Goal: Task Accomplishment & Management: Use online tool/utility

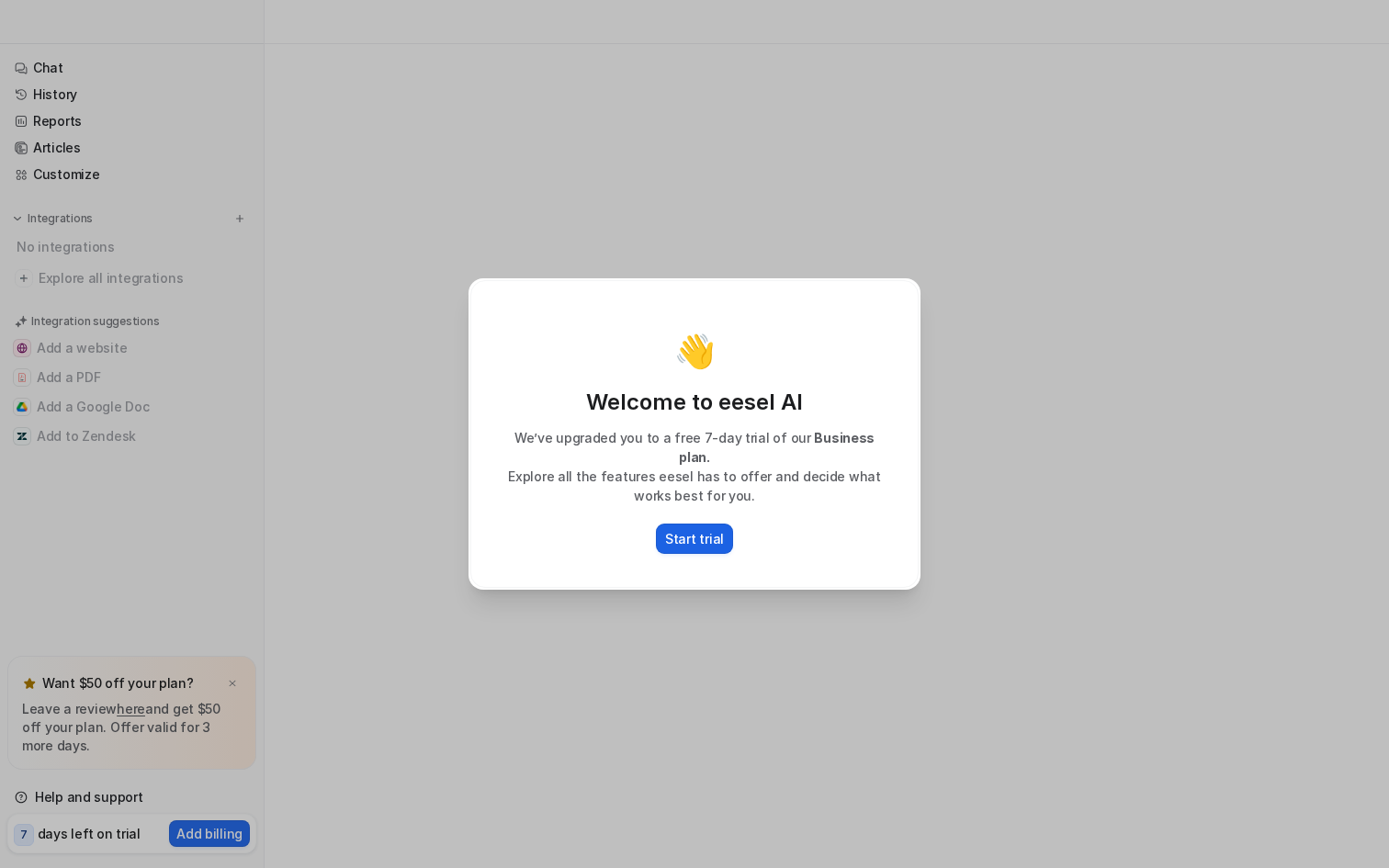
click at [673, 532] on p "Start trial" at bounding box center [694, 539] width 59 height 19
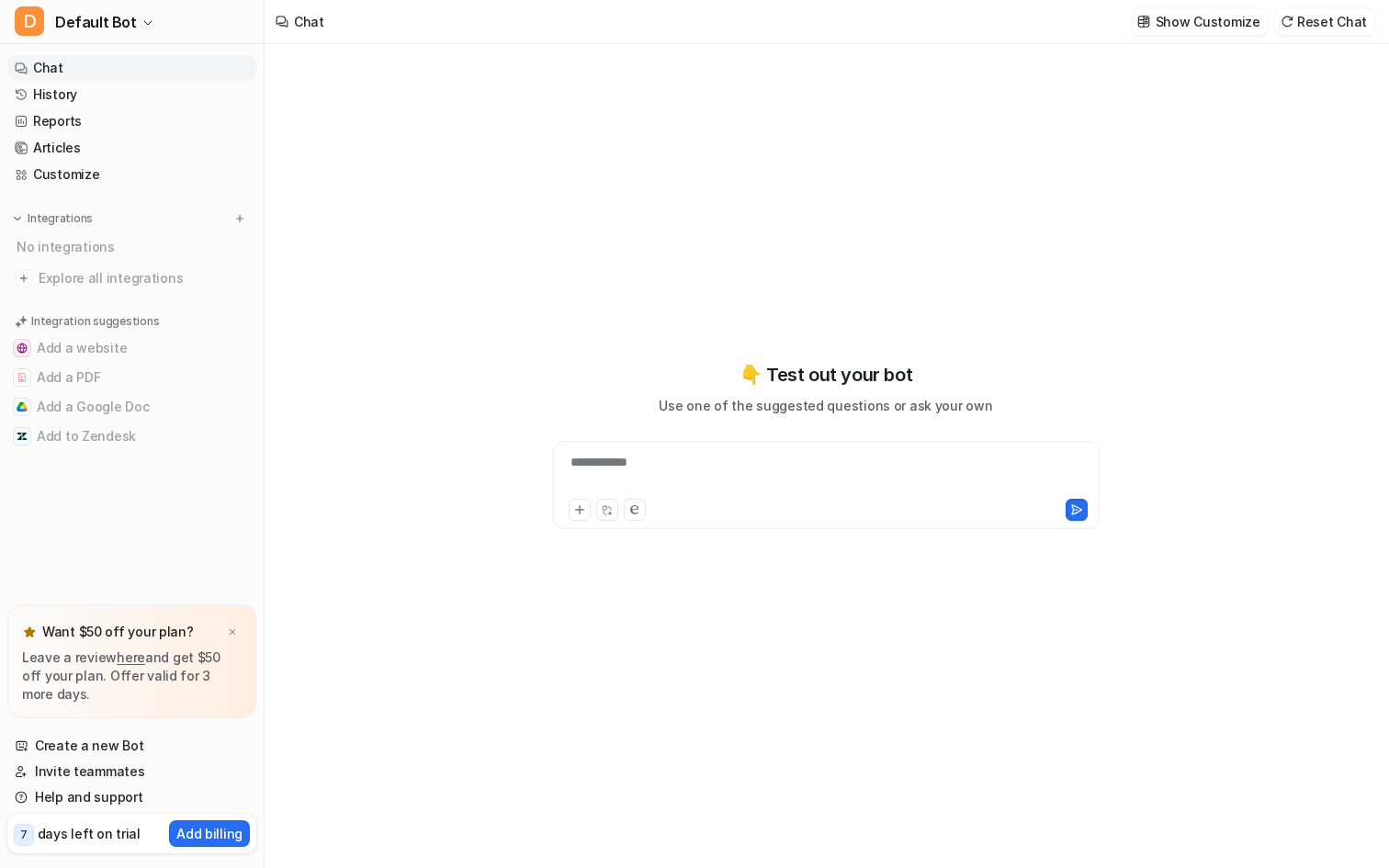
type textarea "**********"
click at [1177, 401] on div "**********" at bounding box center [825, 455] width 706 height 824
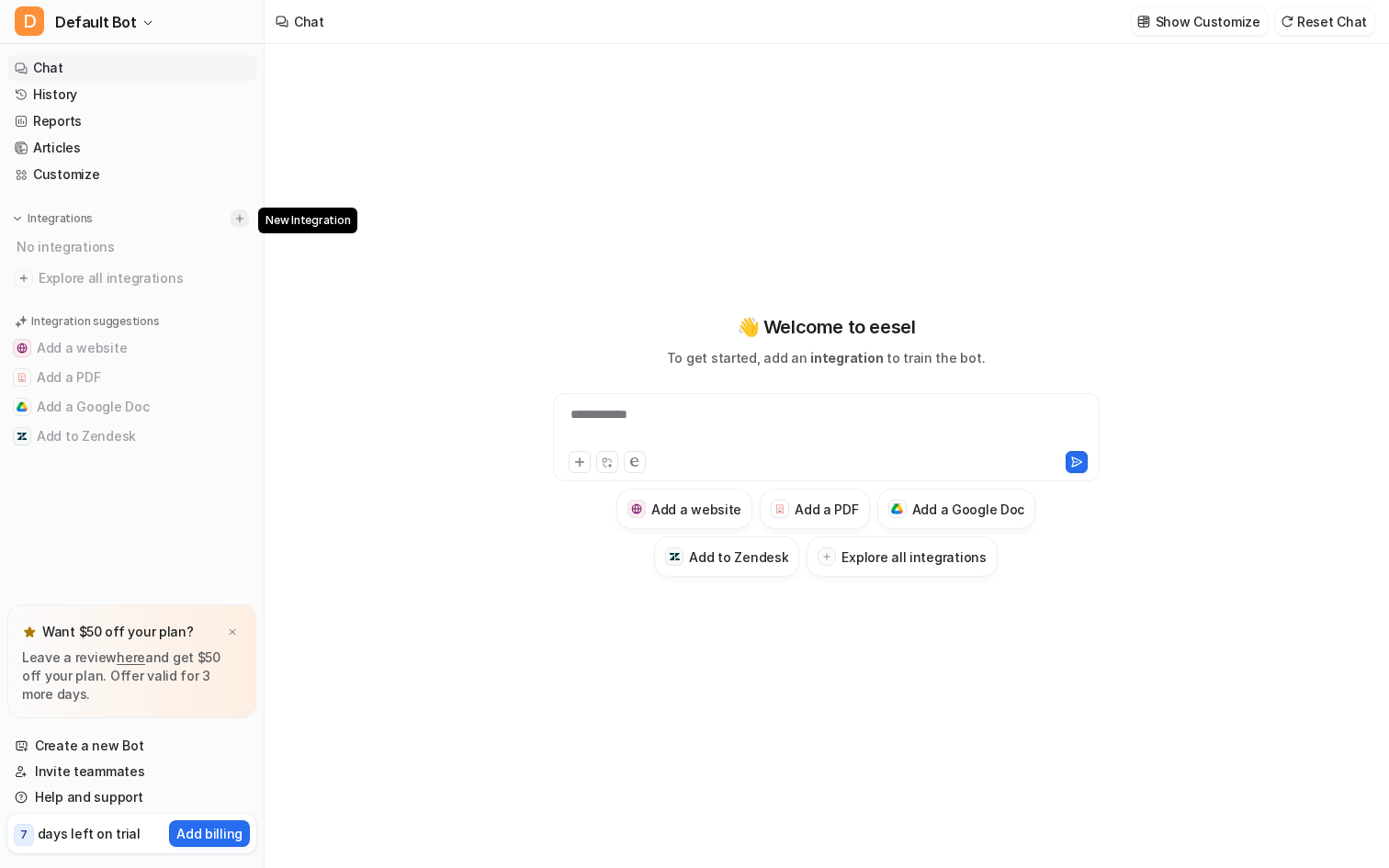
click at [246, 224] on button at bounding box center [239, 218] width 18 height 18
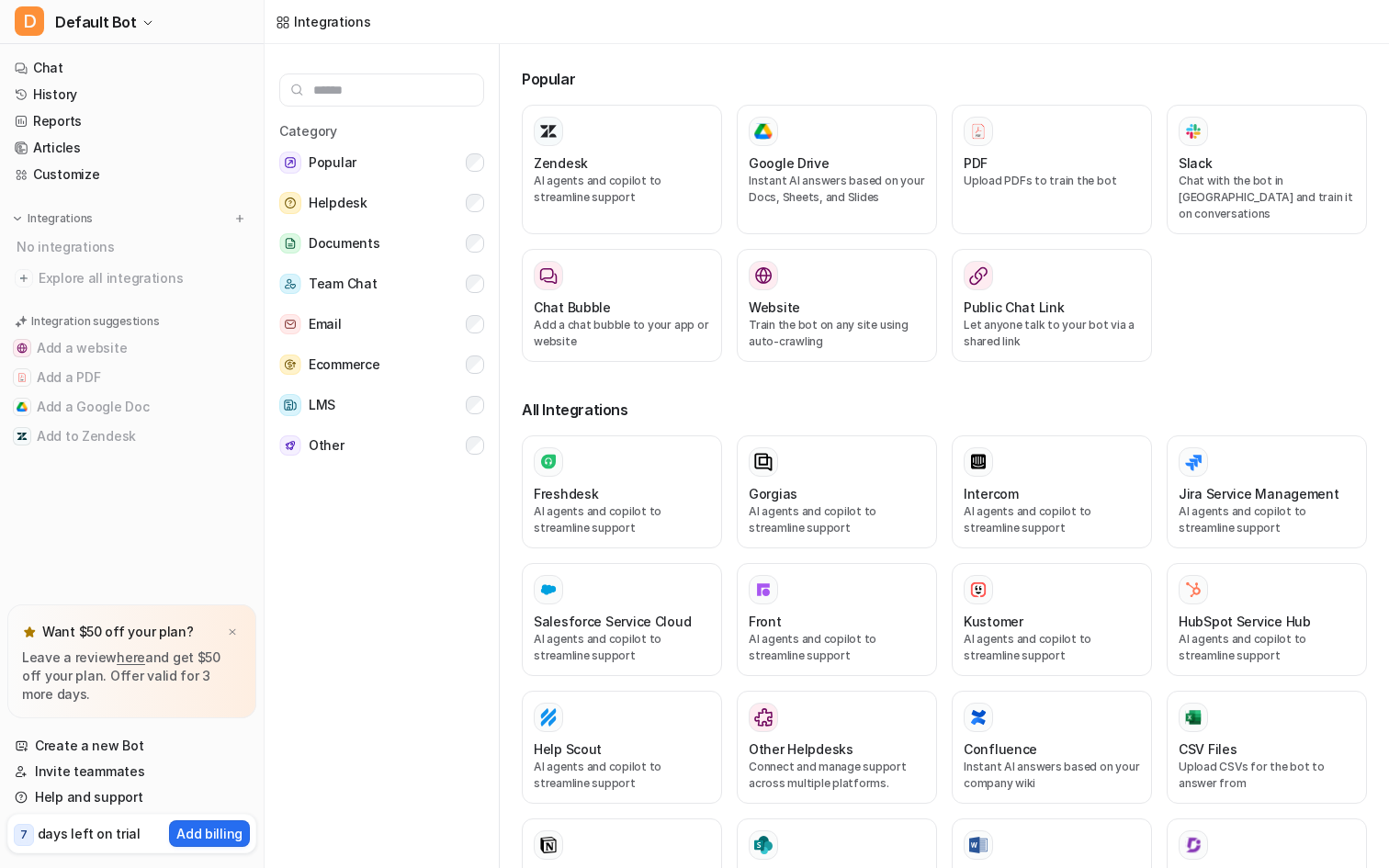
click at [566, 57] on div "Popular Zendesk AI agents and copilot to streamline support Google Drive Instan…" at bounding box center [952, 459] width 875 height 831
click at [602, 163] on div "Zendesk" at bounding box center [622, 163] width 177 height 19
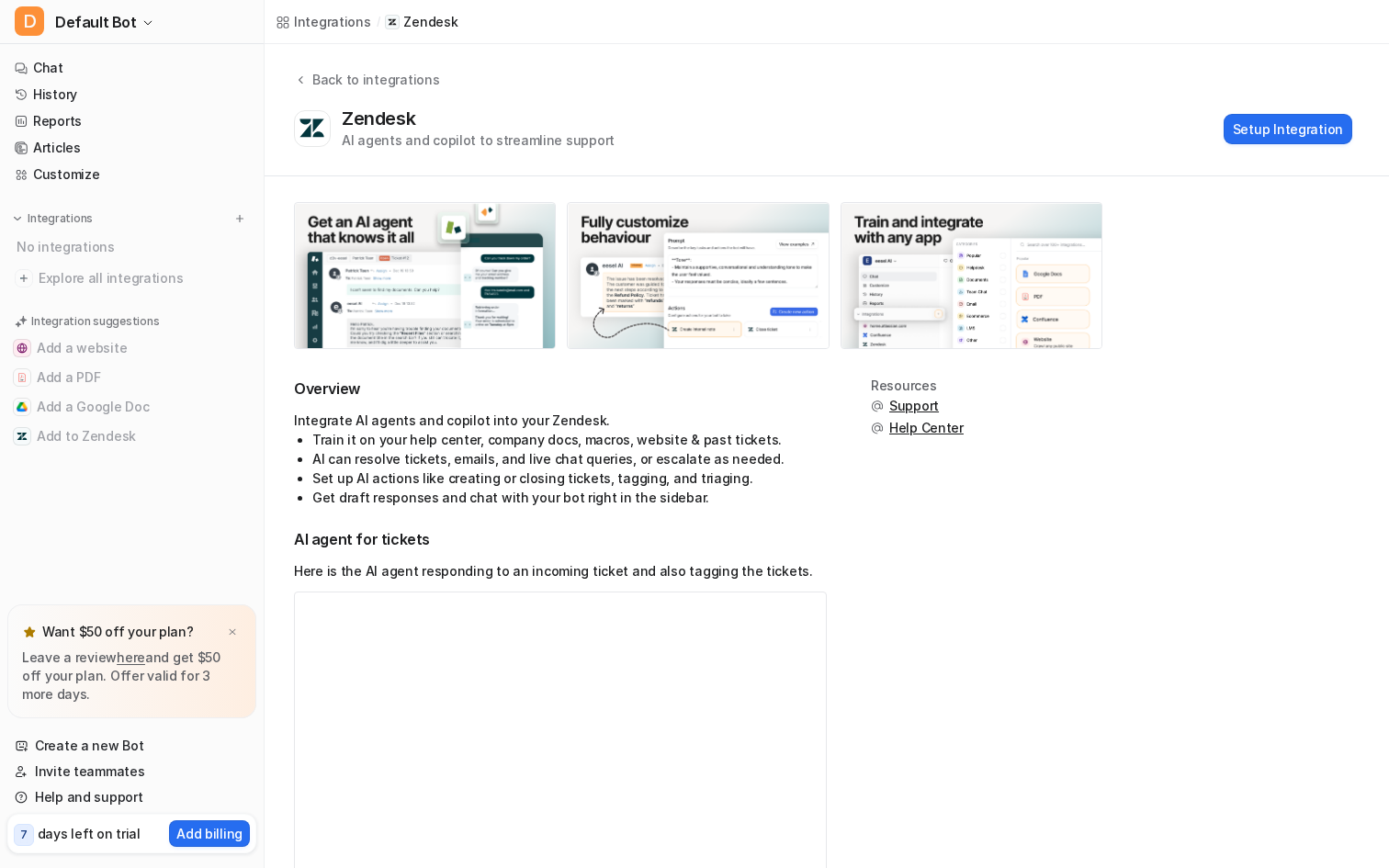
click at [1282, 129] on button "Setup Integration" at bounding box center [1288, 129] width 129 height 31
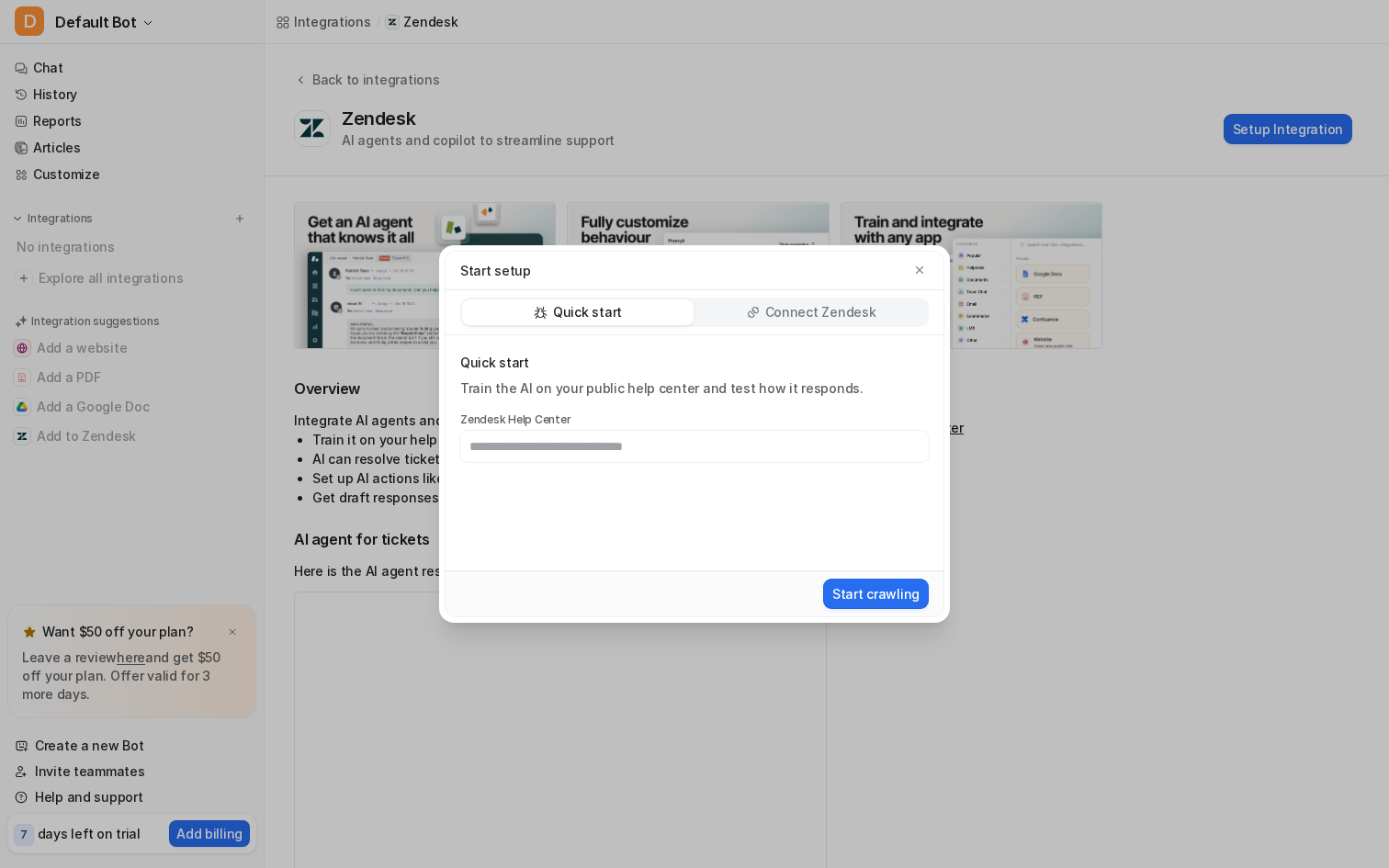
click at [806, 355] on p "Quick start" at bounding box center [694, 362] width 468 height 18
click at [793, 322] on div "Connect Zendesk" at bounding box center [811, 312] width 231 height 26
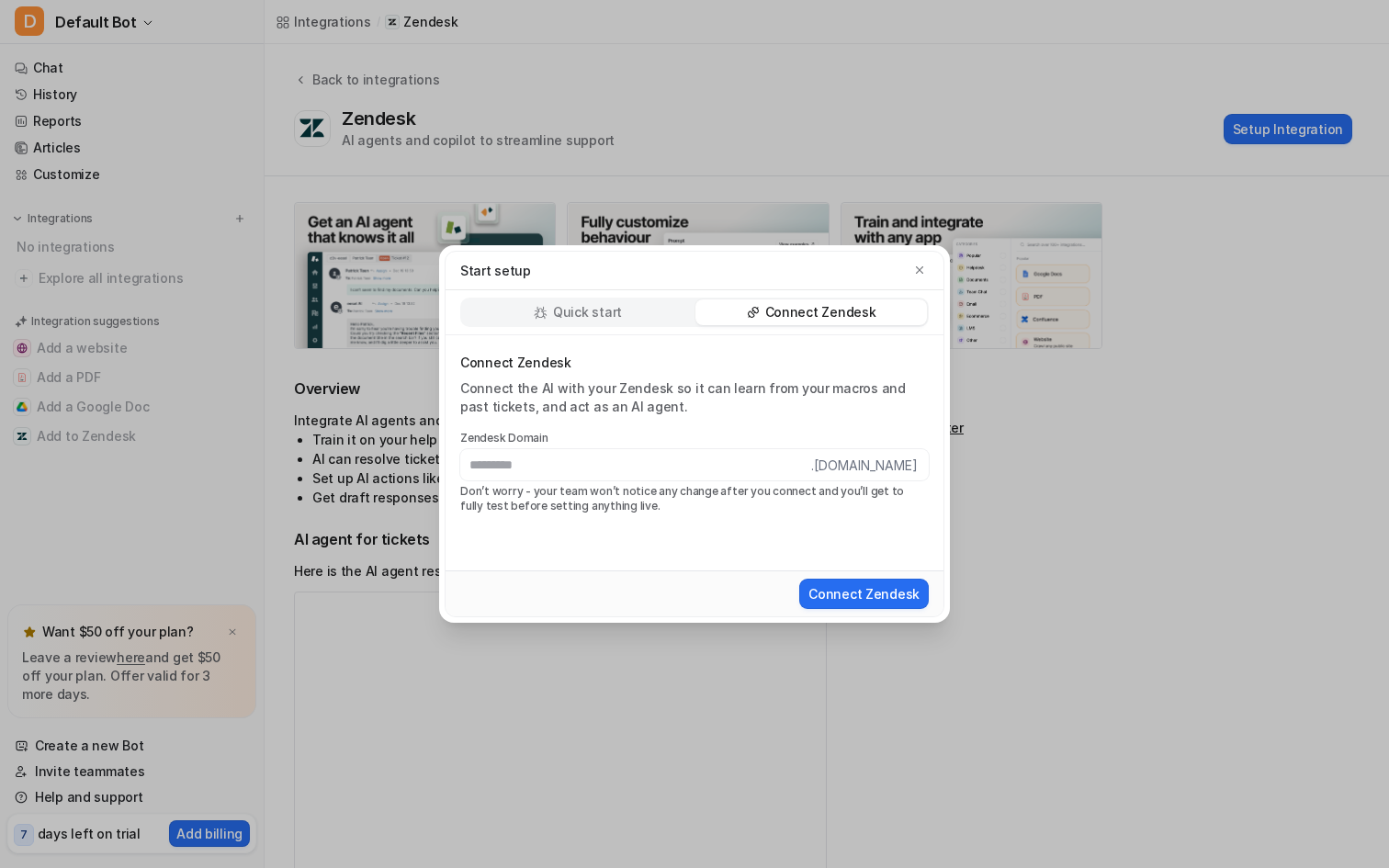
click at [611, 356] on p "Connect Zendesk" at bounding box center [694, 362] width 468 height 18
click at [541, 502] on p "Don’t worry - your team won’t notice any change after you connect and you’ll ge…" at bounding box center [694, 498] width 468 height 30
click at [556, 467] on input "text" at bounding box center [635, 464] width 351 height 32
click at [617, 515] on div "Connect Zendesk Connect the AI with your Zendesk so it can learn from your macr…" at bounding box center [694, 453] width 498 height 235
click at [650, 439] on label "Zendesk Domain" at bounding box center [694, 437] width 468 height 14
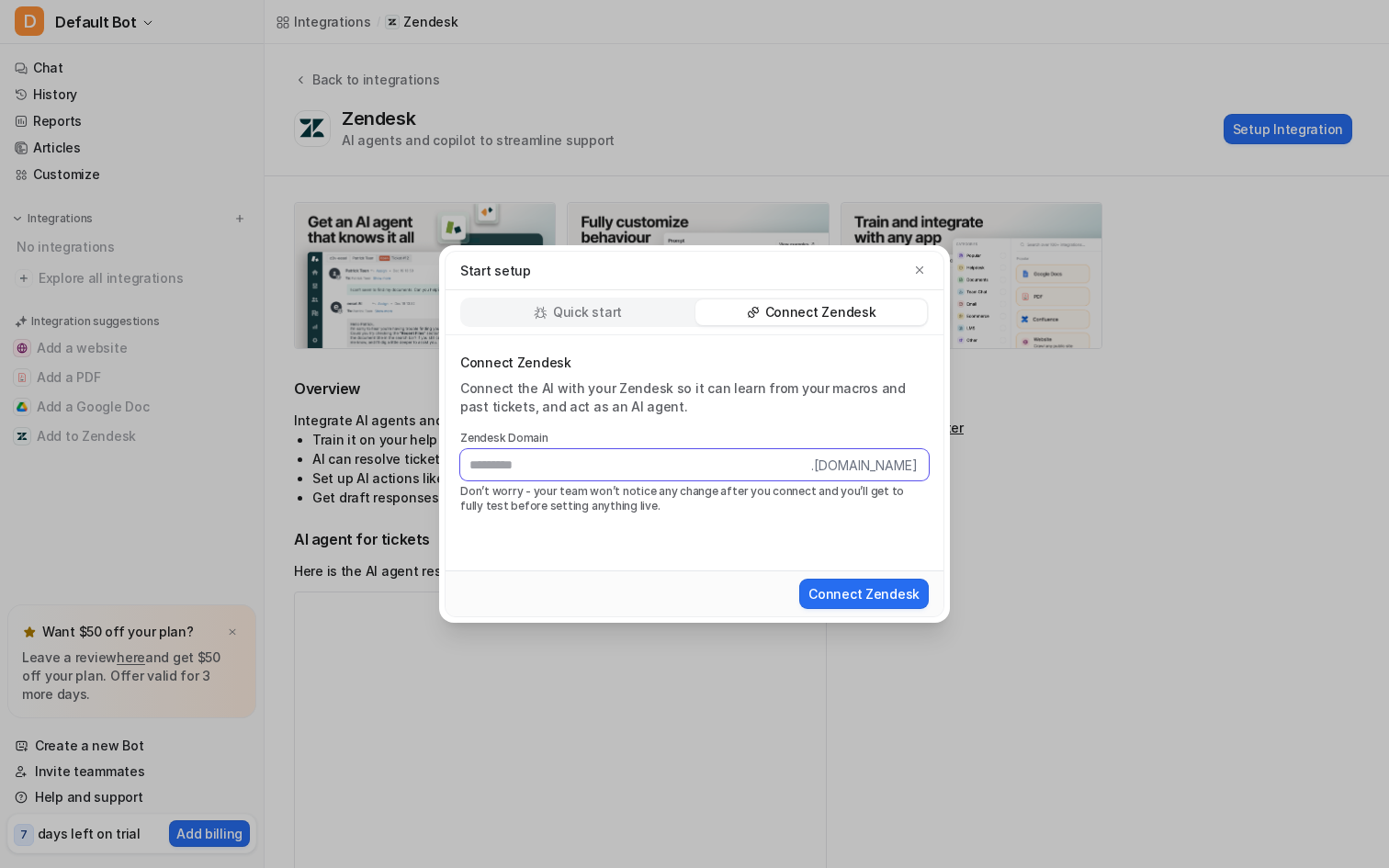
click at [652, 458] on input "text" at bounding box center [635, 464] width 351 height 32
type input "**********"
click at [894, 516] on div "**********" at bounding box center [694, 453] width 498 height 235
click at [913, 273] on icon "button" at bounding box center [919, 269] width 12 height 12
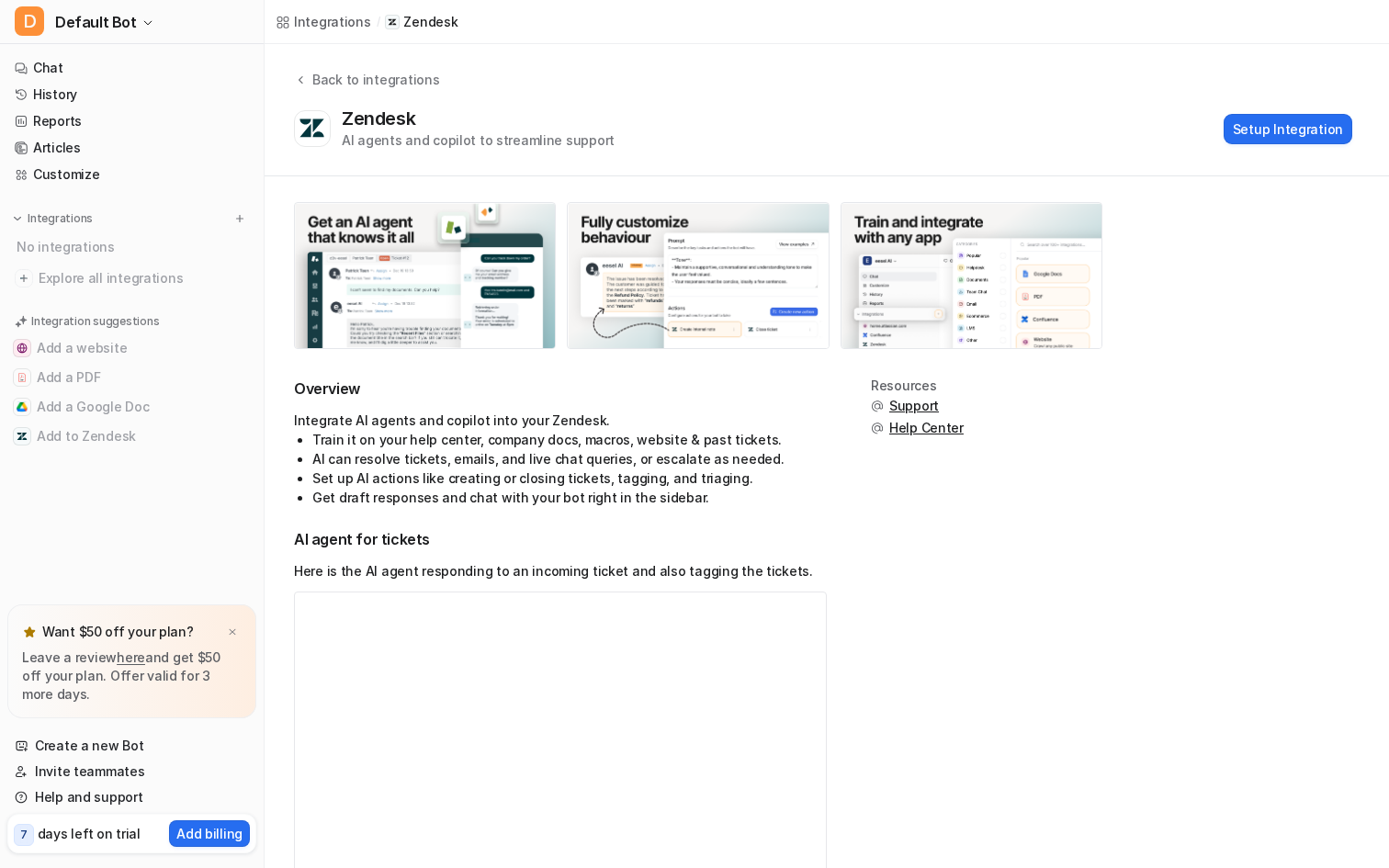
click at [1280, 135] on button "Setup Integration" at bounding box center [1288, 129] width 129 height 31
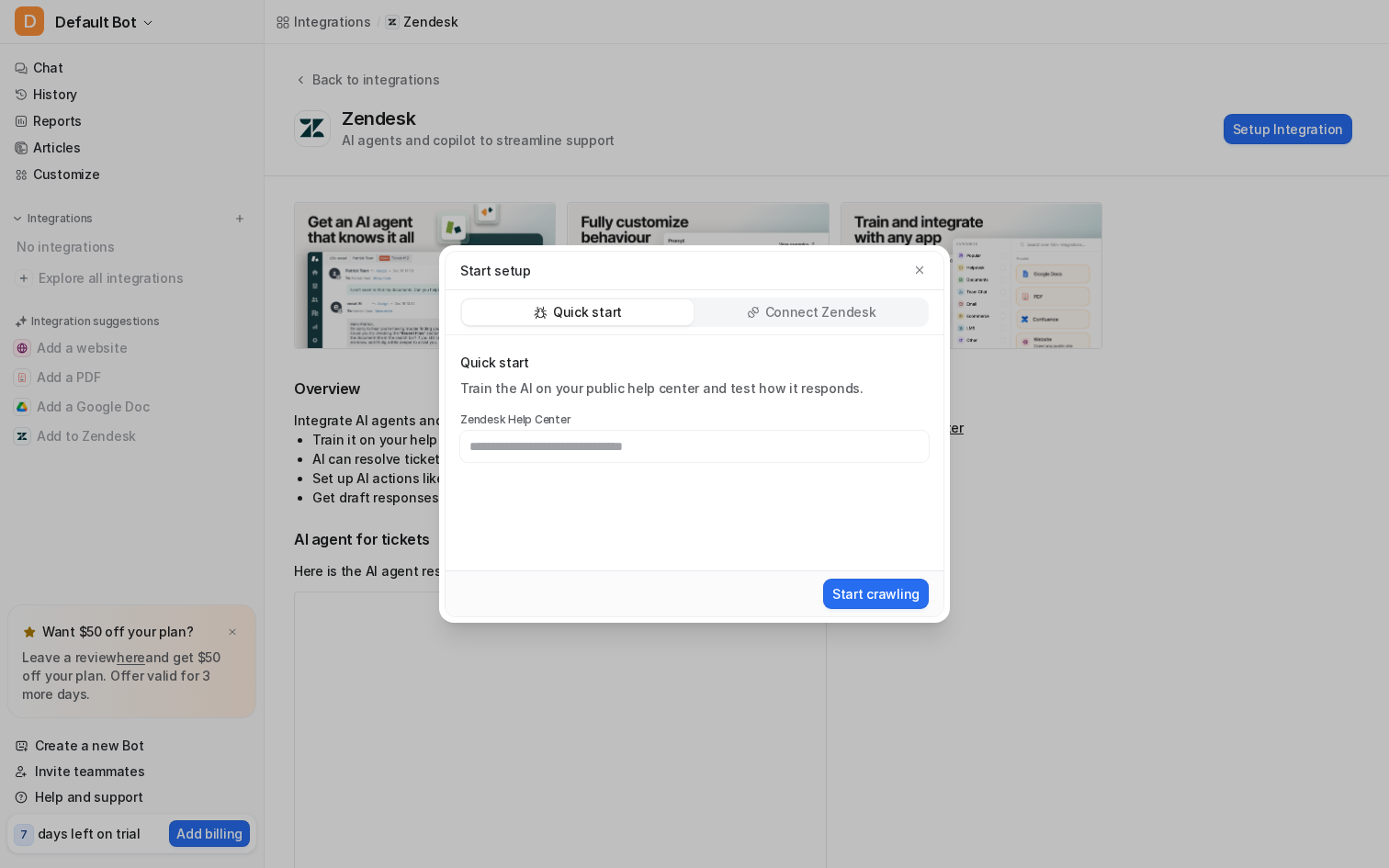
click at [816, 327] on div "Quick start Connect Zendesk" at bounding box center [694, 312] width 498 height 45
click at [809, 323] on div "Connect Zendesk" at bounding box center [811, 312] width 231 height 26
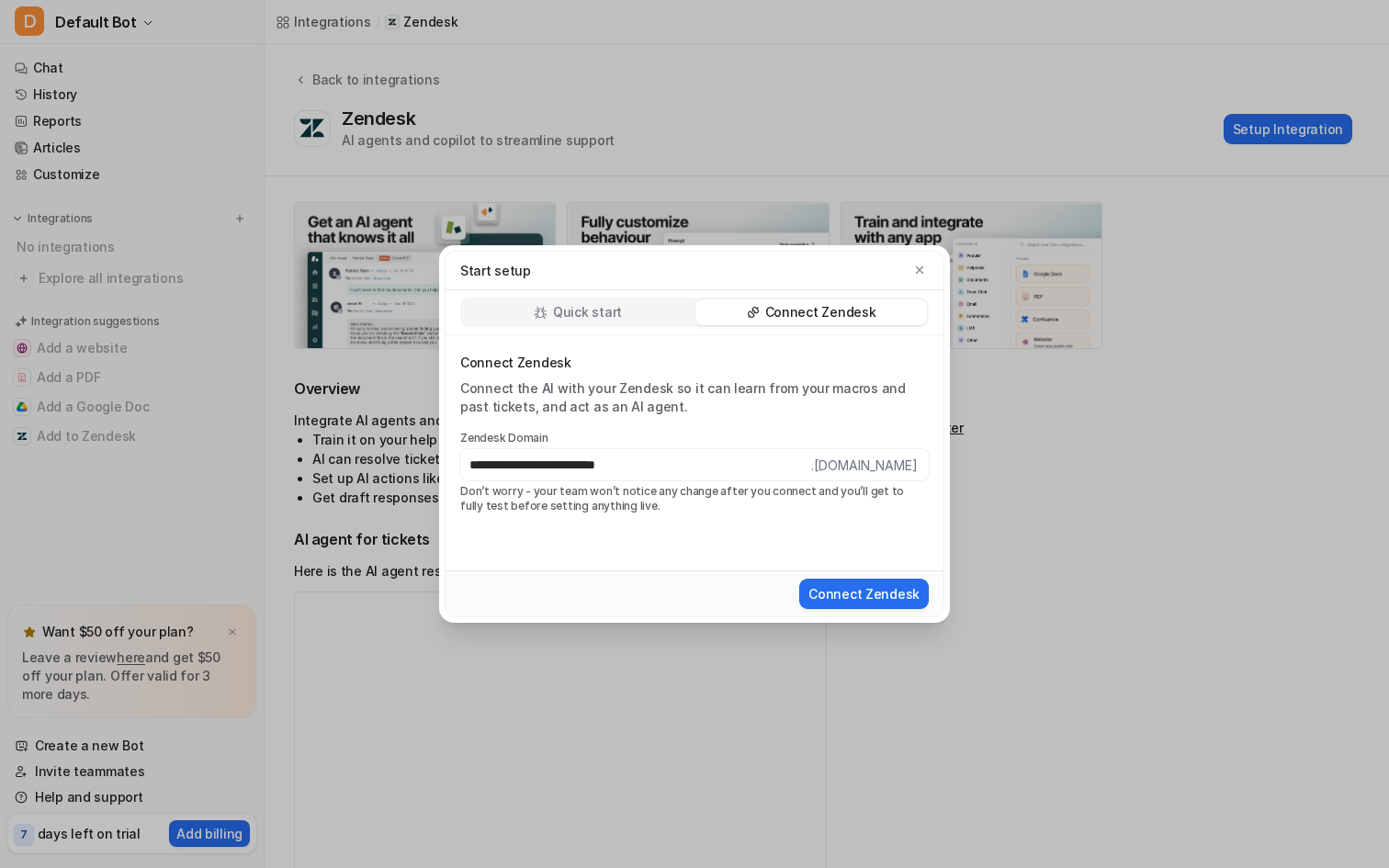
drag, startPoint x: 624, startPoint y: 465, endPoint x: 713, endPoint y: 462, distance: 89.1
click at [713, 462] on input "**********" at bounding box center [635, 464] width 351 height 32
type input "**********"
click at [800, 560] on div "**********" at bounding box center [694, 453] width 498 height 235
click at [851, 597] on button "Connect Zendesk" at bounding box center [865, 594] width 130 height 31
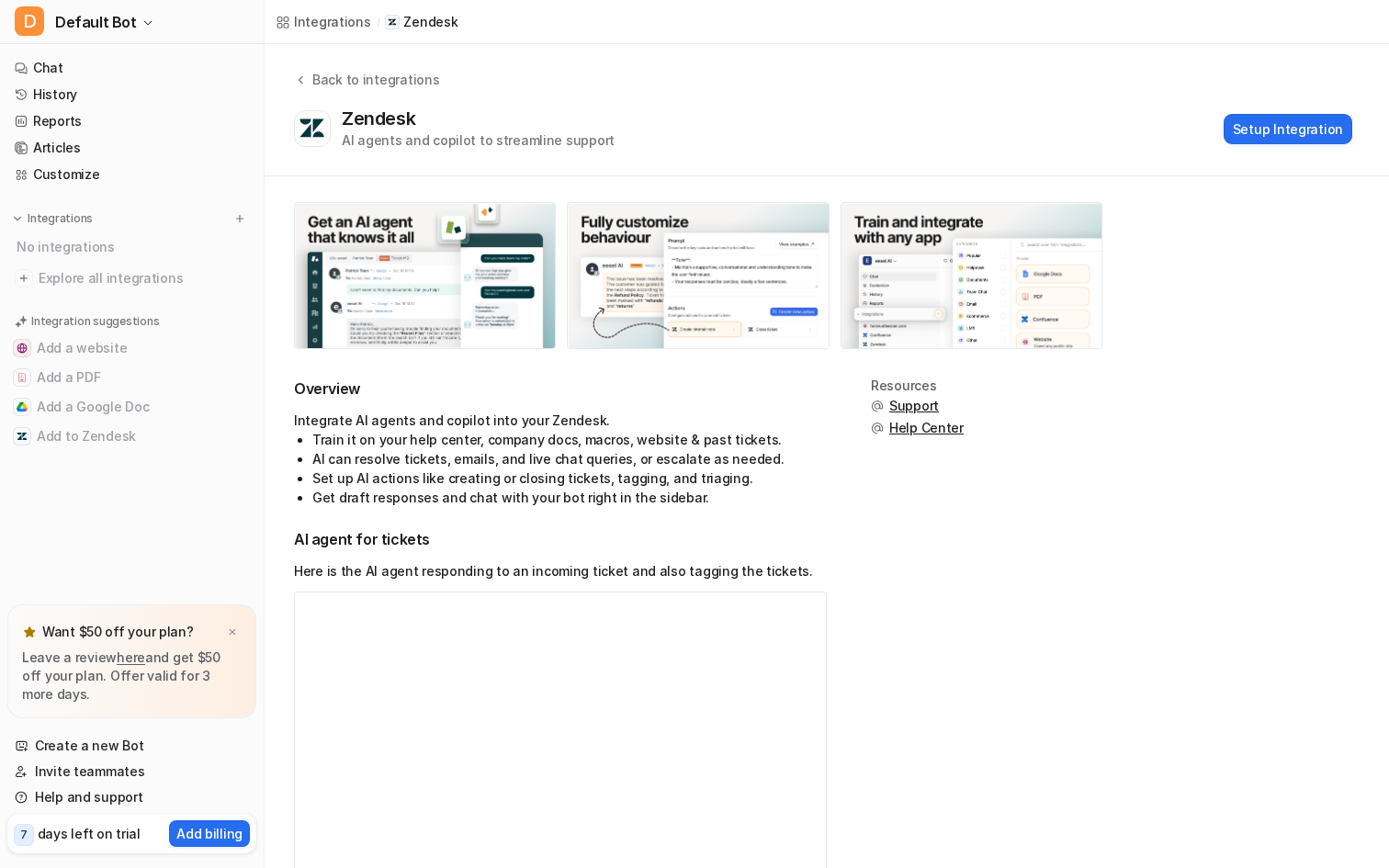
click at [467, 454] on li "AI can resolve tickets, emails, and live chat queries, or escalate as needed." at bounding box center [569, 458] width 515 height 19
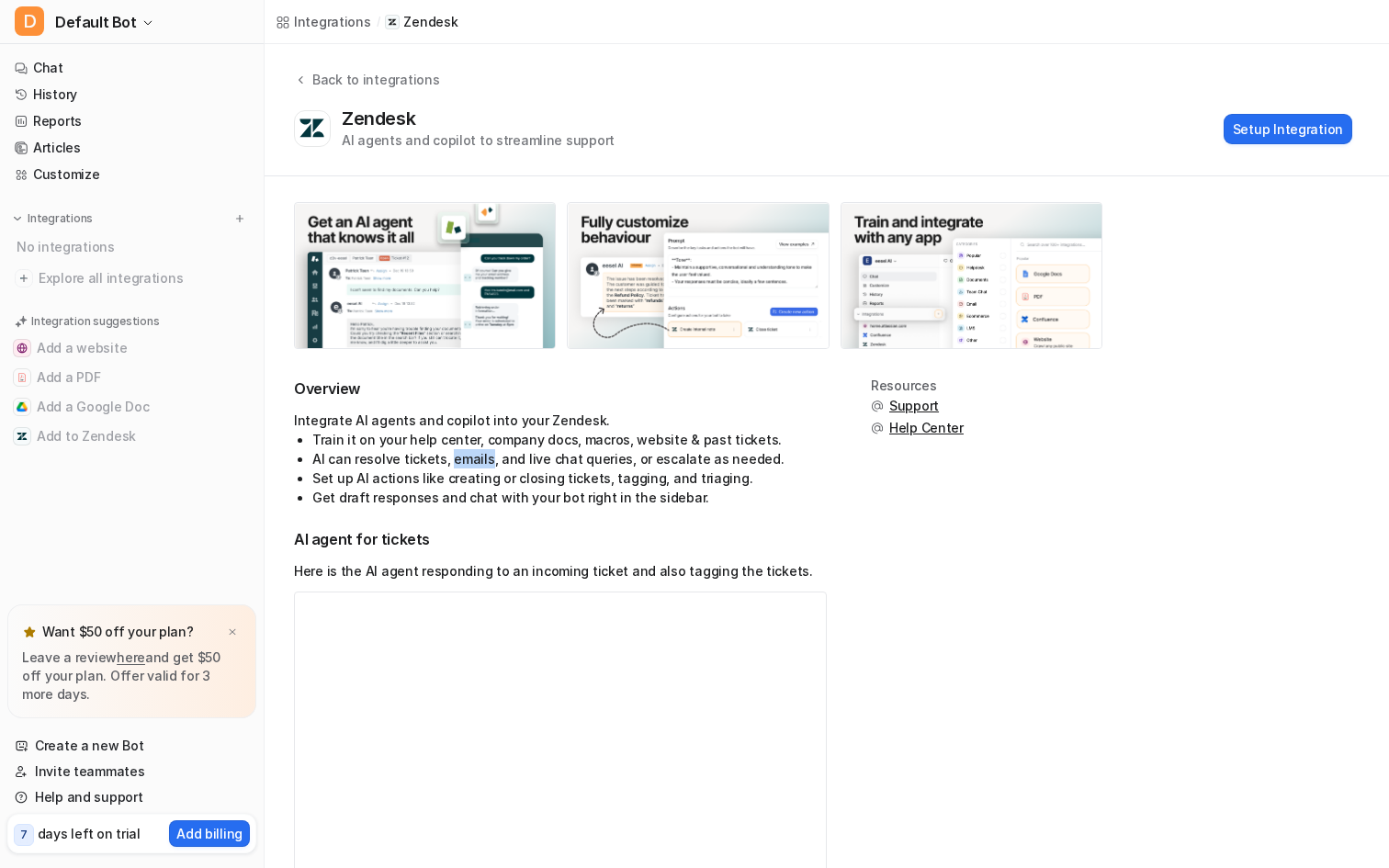
click at [467, 454] on li "AI can resolve tickets, emails, and live chat queries, or escalate as needed." at bounding box center [569, 458] width 515 height 19
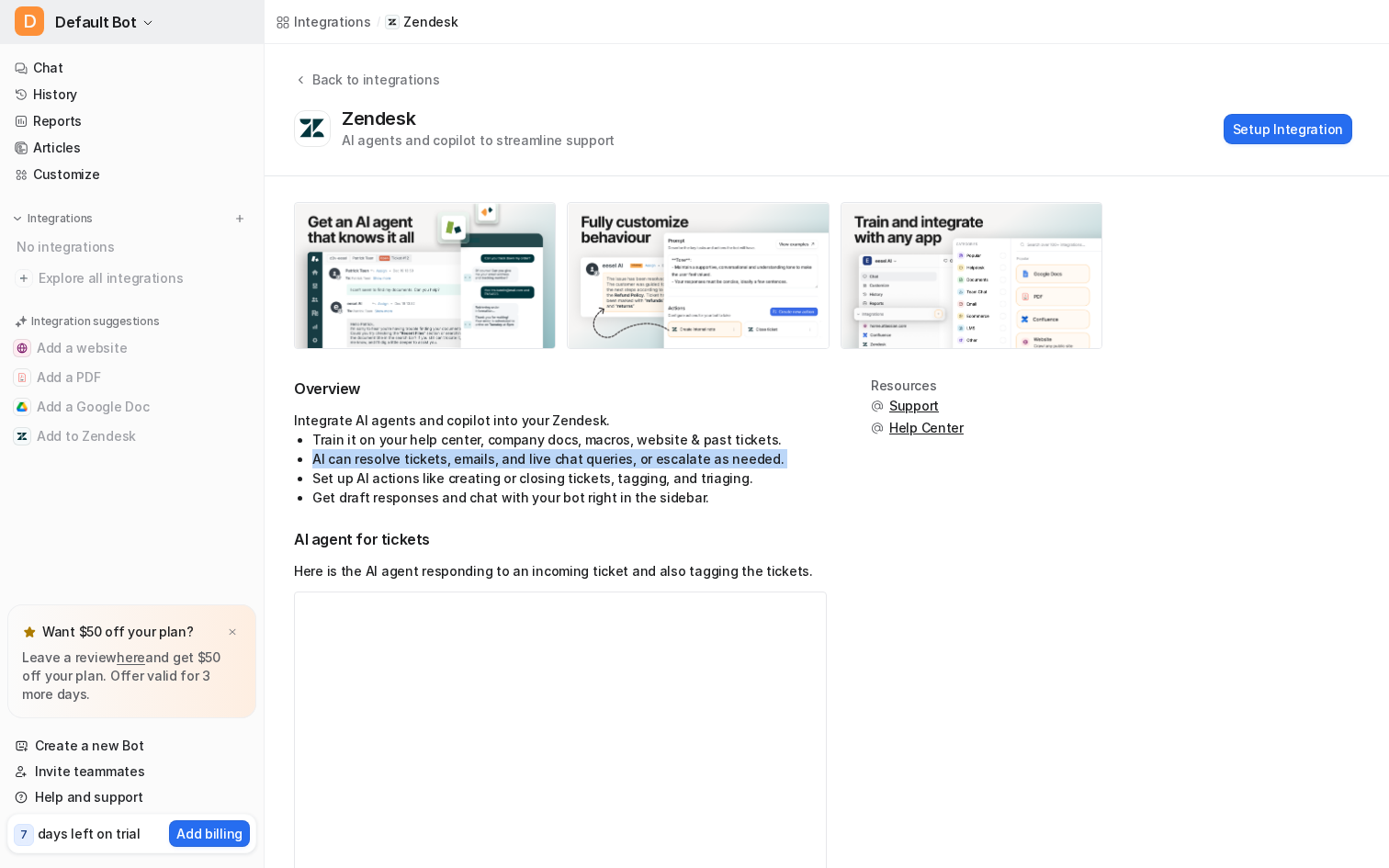
click at [75, 32] on span "Default Bot" at bounding box center [96, 22] width 82 height 26
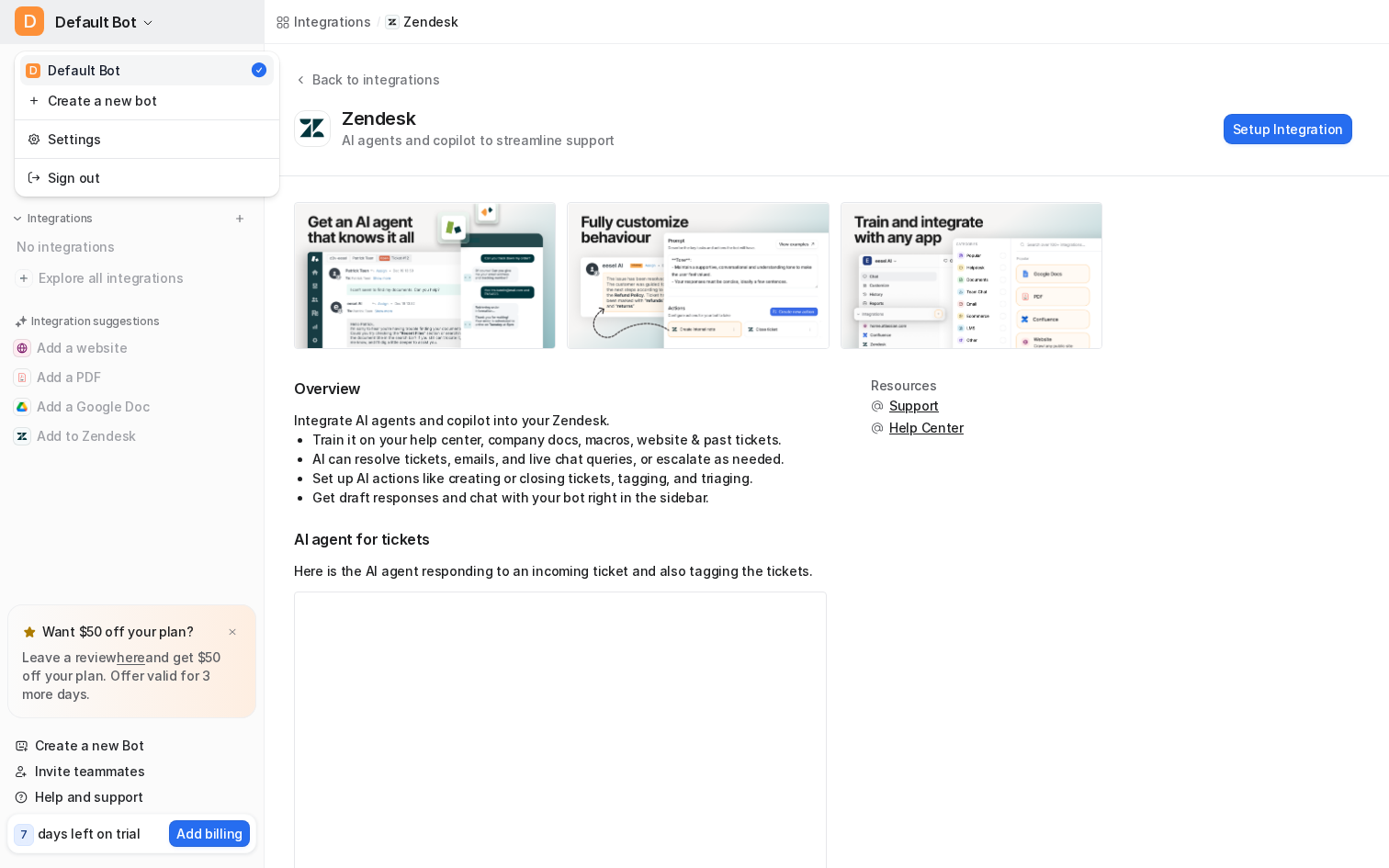
click at [75, 32] on span "Default Bot" at bounding box center [96, 22] width 82 height 26
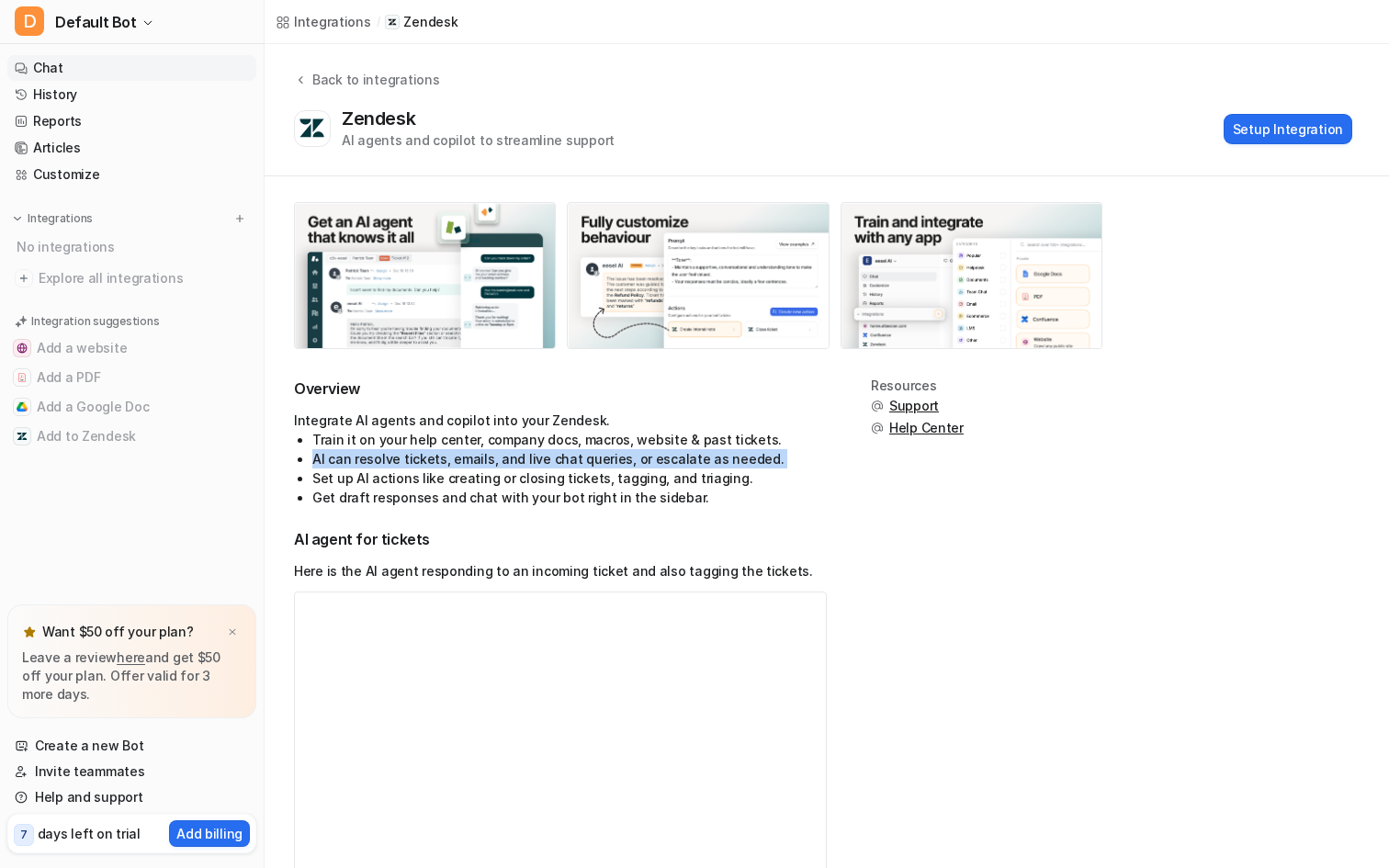
click at [78, 70] on link "Chat" at bounding box center [132, 68] width 249 height 26
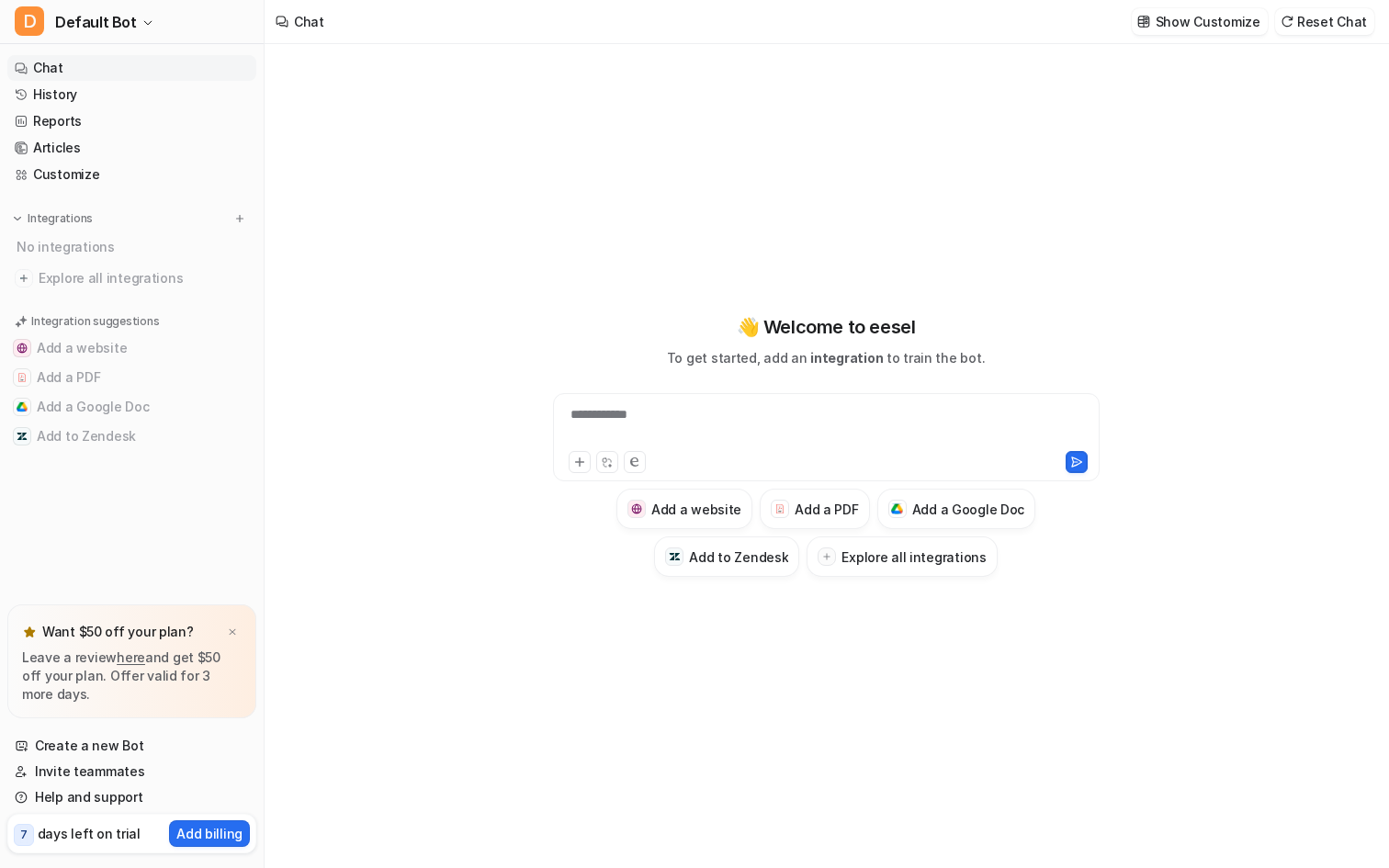
click at [875, 432] on div "**********" at bounding box center [826, 426] width 538 height 42
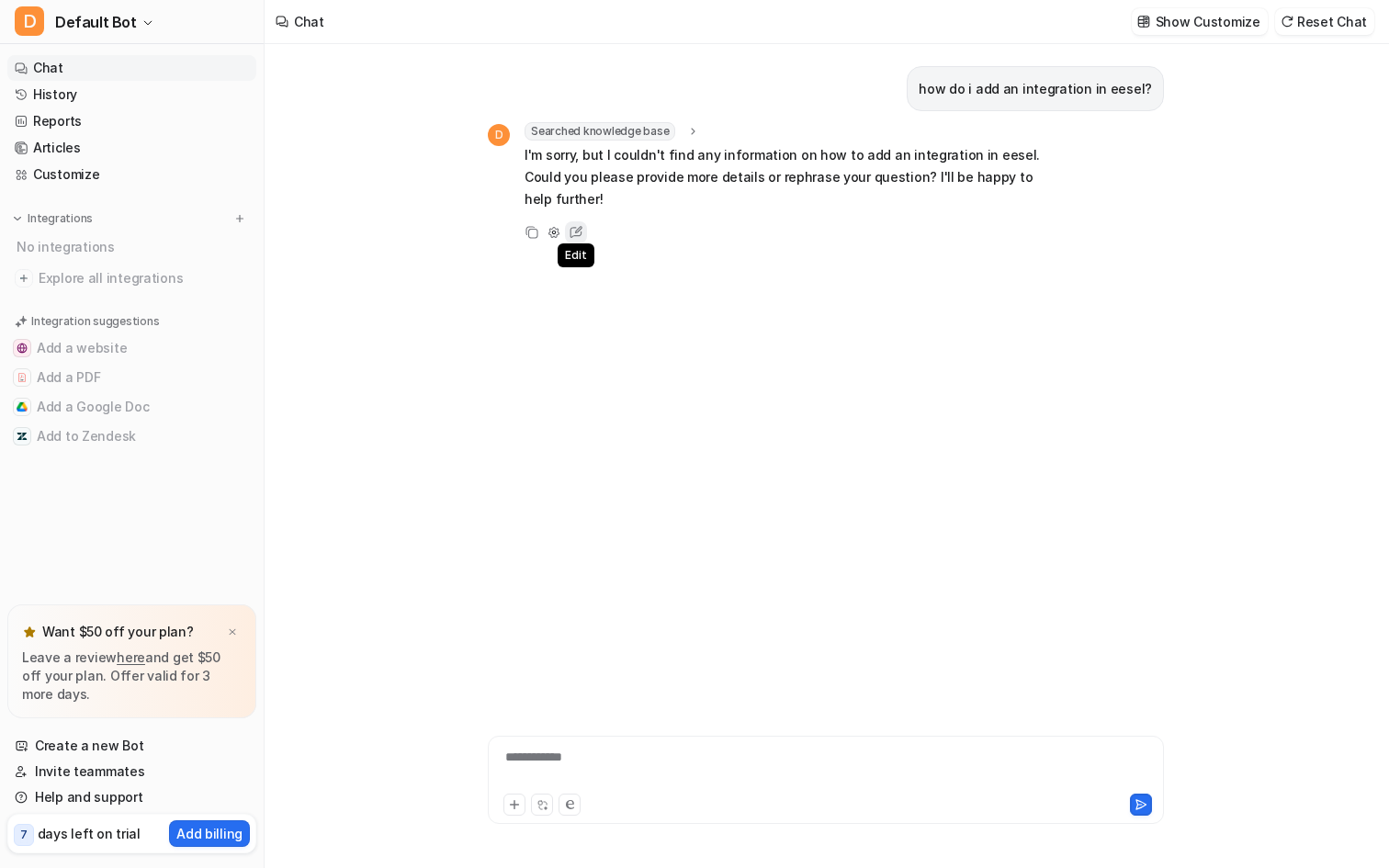
click at [572, 221] on icon at bounding box center [575, 232] width 24 height 24
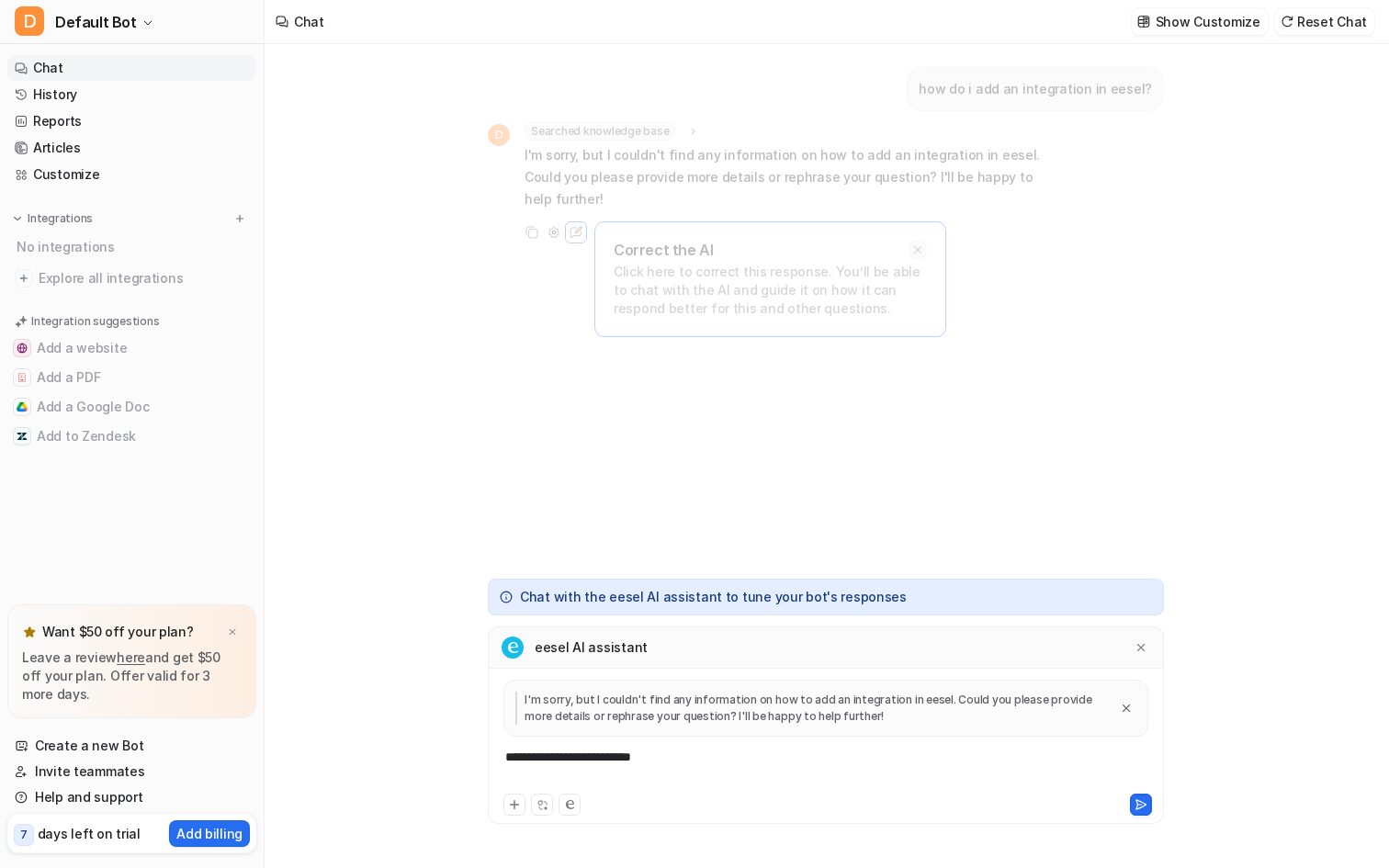
click at [923, 243] on icon at bounding box center [917, 249] width 12 height 12
click at [765, 340] on div "how do i add an integration in eesel? D Searched knowledge base search_queries …" at bounding box center [826, 306] width 676 height 523
click at [1139, 649] on icon at bounding box center [1142, 647] width 8 height 8
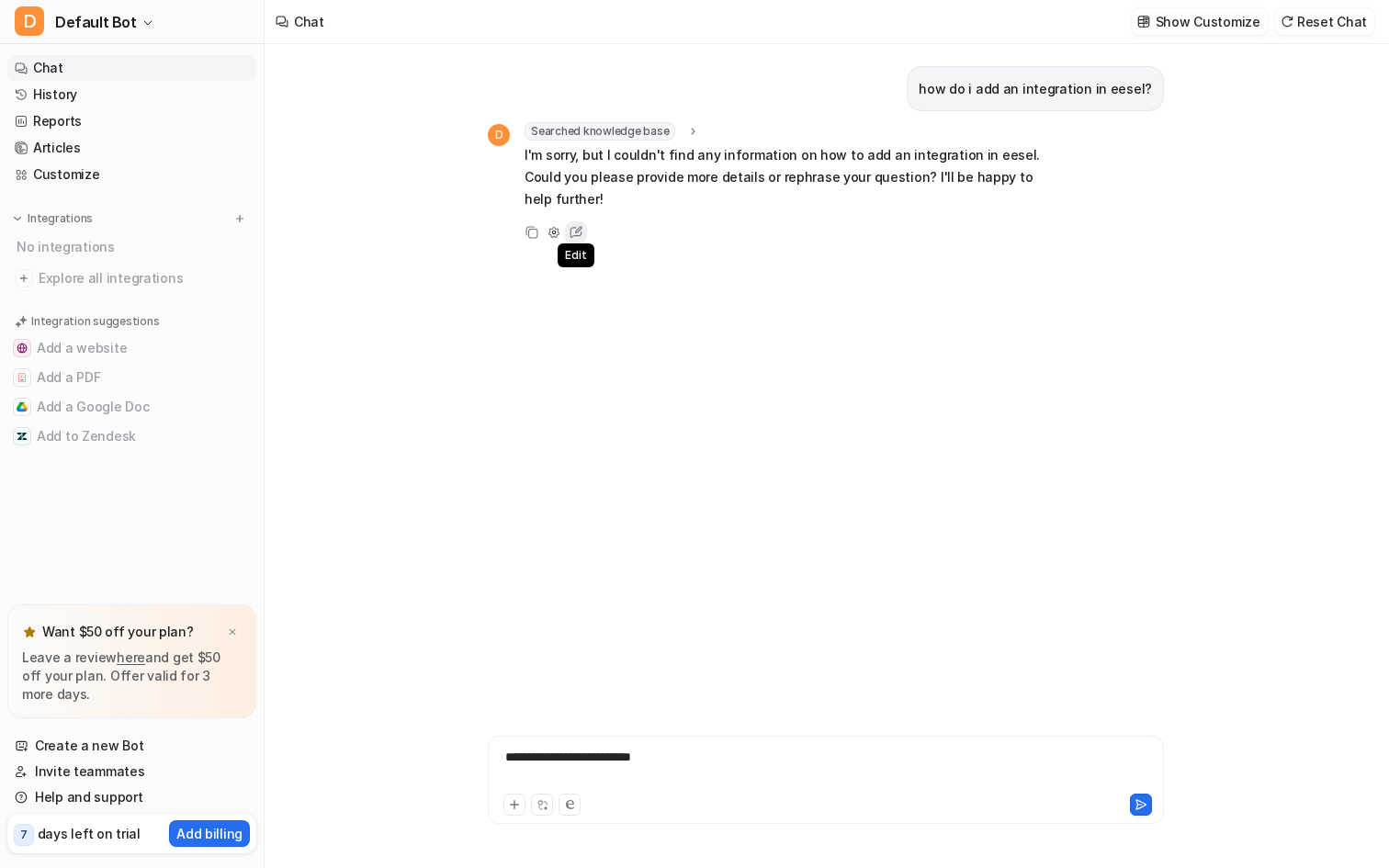
click at [584, 221] on icon at bounding box center [575, 232] width 24 height 24
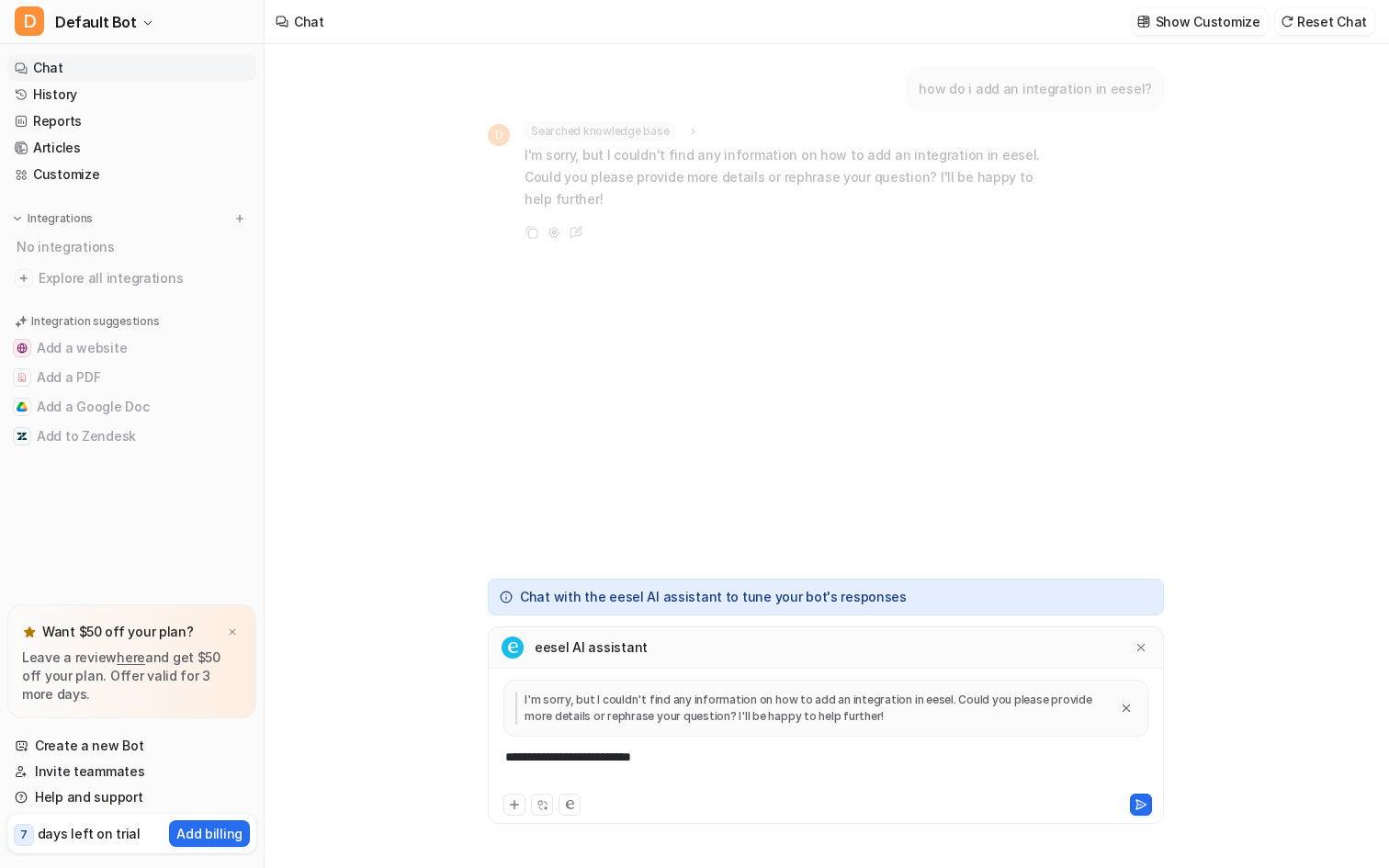
click at [875, 369] on div "how do i add an integration in eesel? D Searched knowledge base search_queries …" at bounding box center [826, 306] width 676 height 523
click at [1140, 644] on icon at bounding box center [1141, 646] width 12 height 12
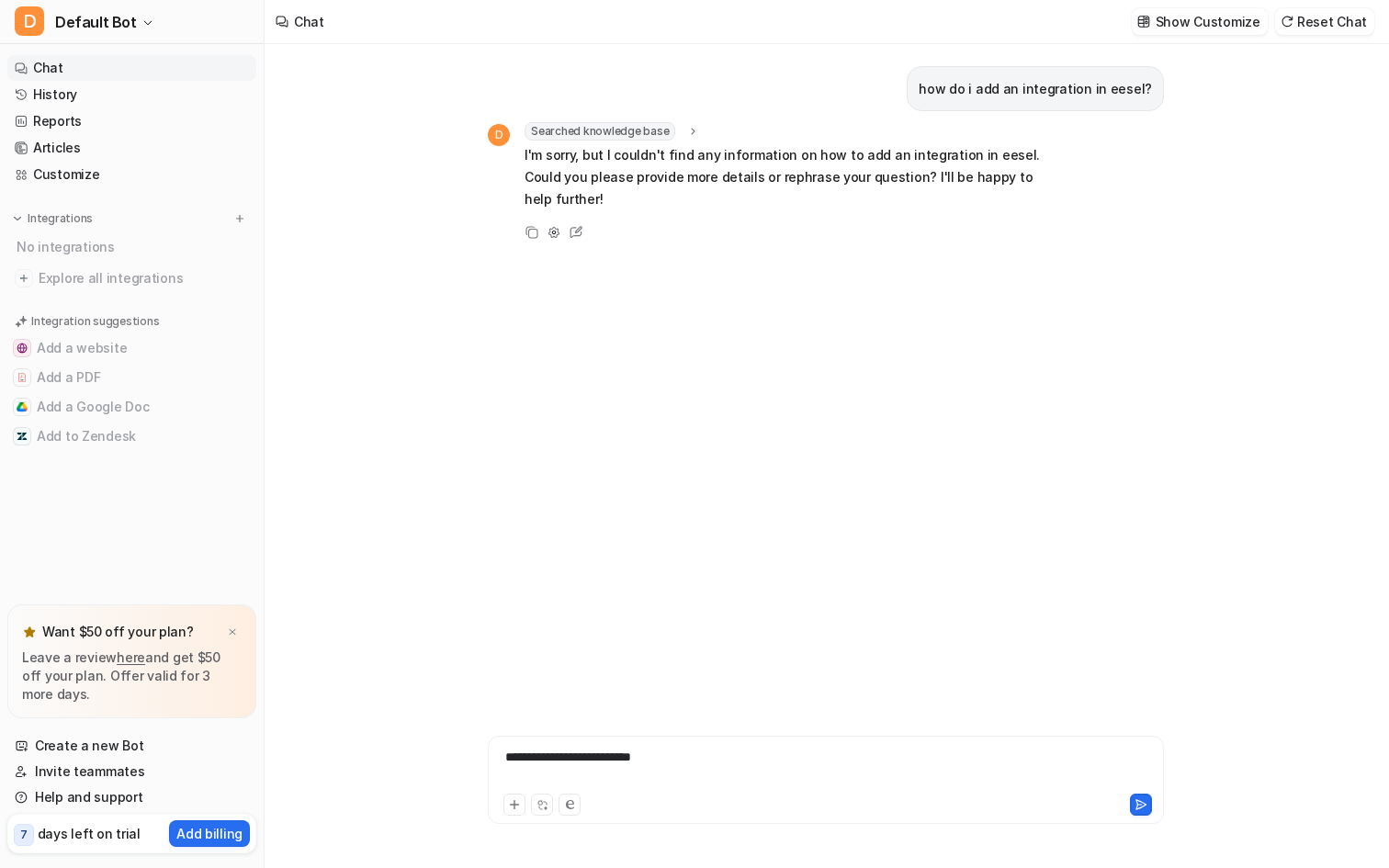
click at [1001, 485] on div "how do i add an integration in eesel? D Searched knowledge base search_queries …" at bounding box center [826, 365] width 676 height 643
click at [73, 123] on link "Reports" at bounding box center [132, 120] width 249 height 26
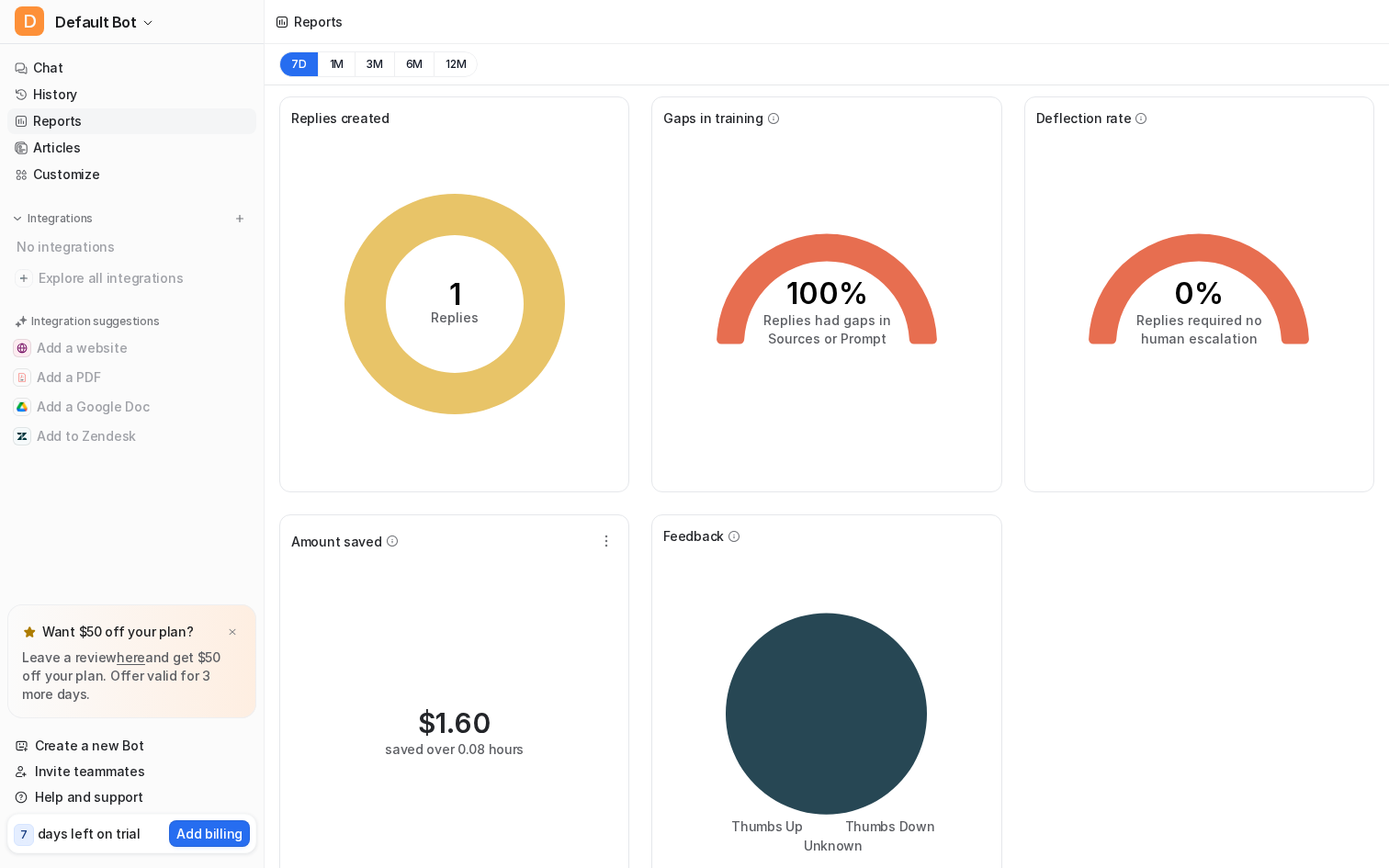
click at [84, 116] on link "Reports" at bounding box center [132, 120] width 249 height 26
click at [83, 95] on link "History" at bounding box center [132, 95] width 249 height 26
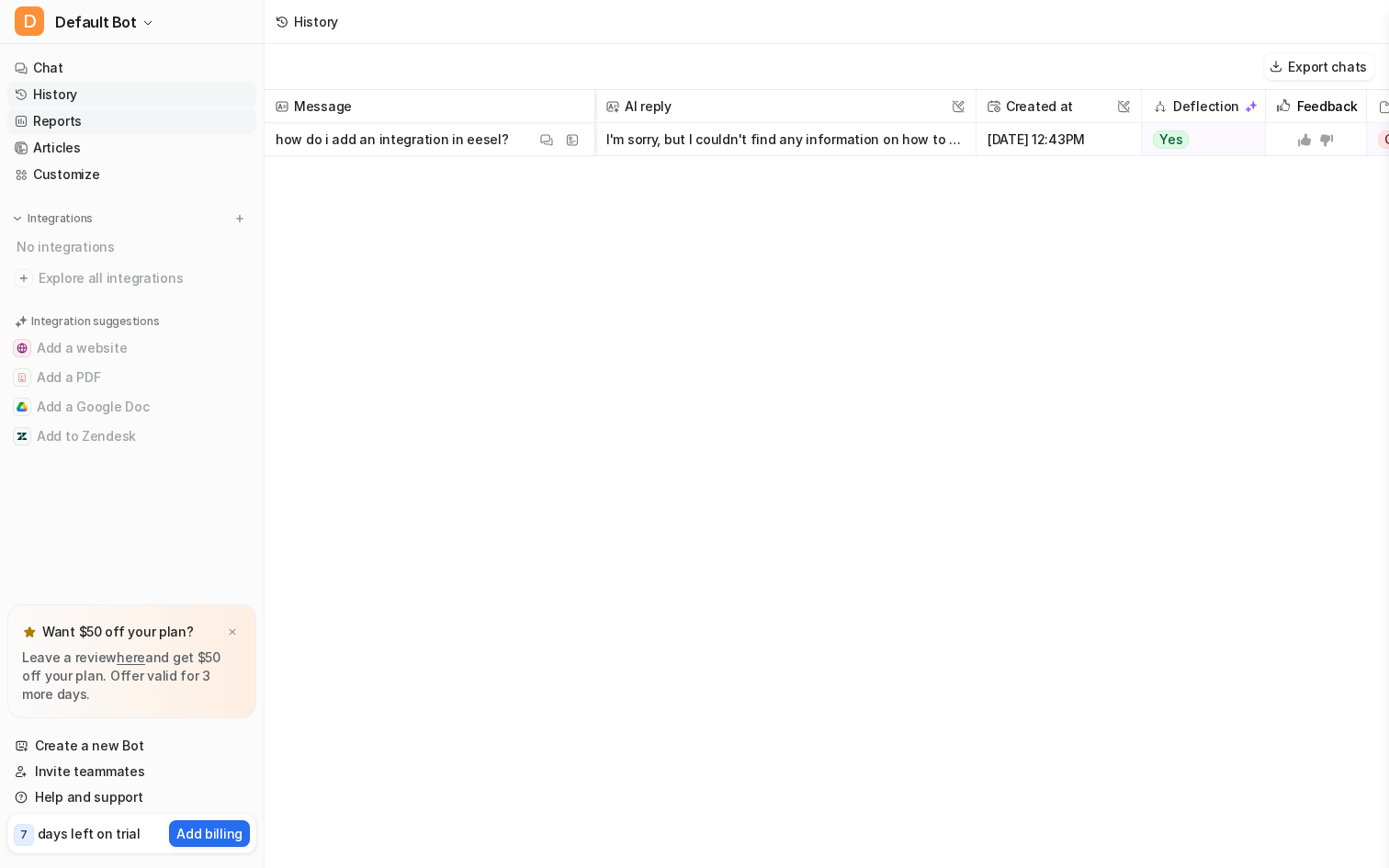
click at [95, 128] on link "Reports" at bounding box center [132, 120] width 249 height 26
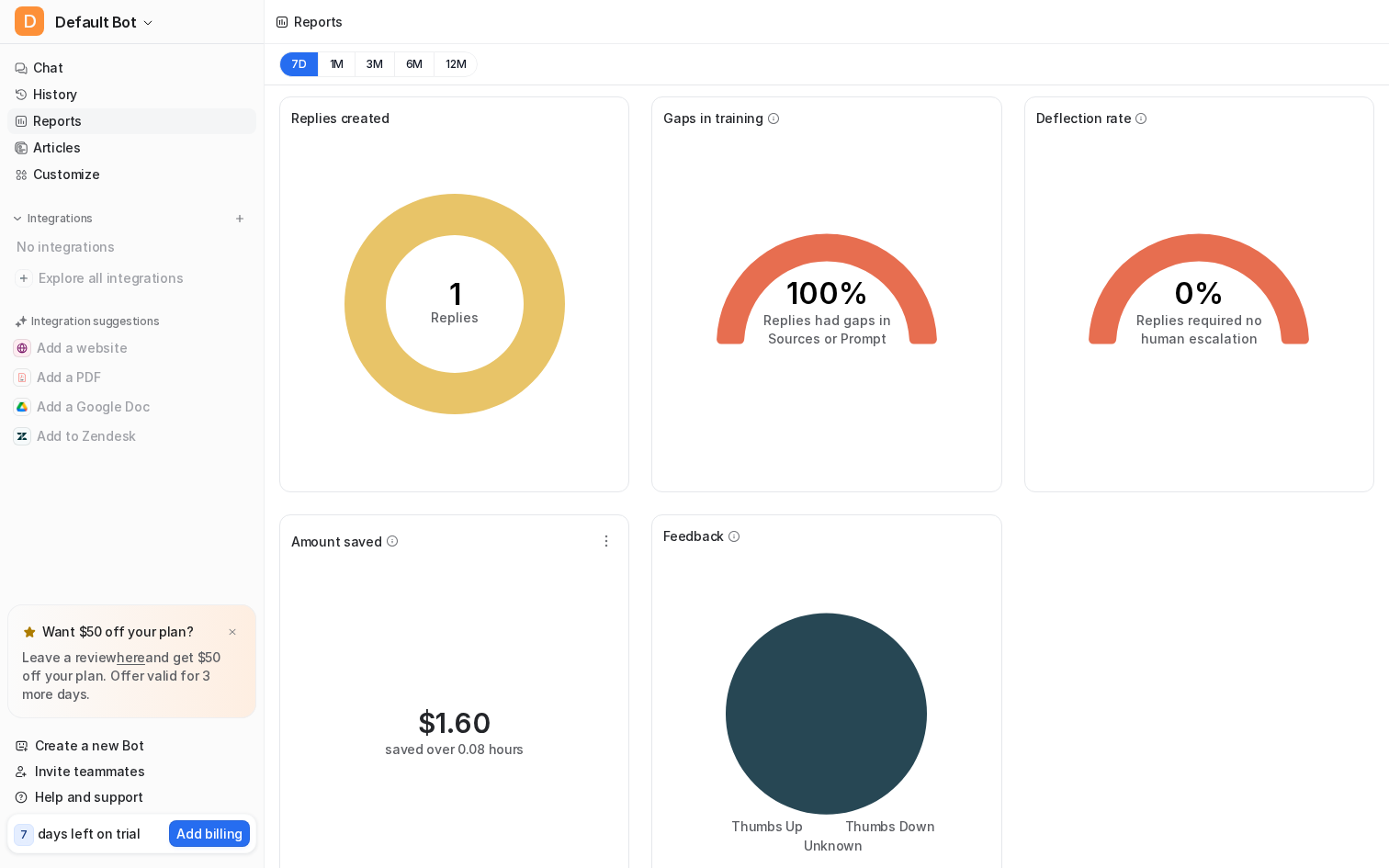
click at [74, 131] on link "Reports" at bounding box center [132, 120] width 249 height 26
click at [104, 179] on link "Customize" at bounding box center [132, 174] width 249 height 26
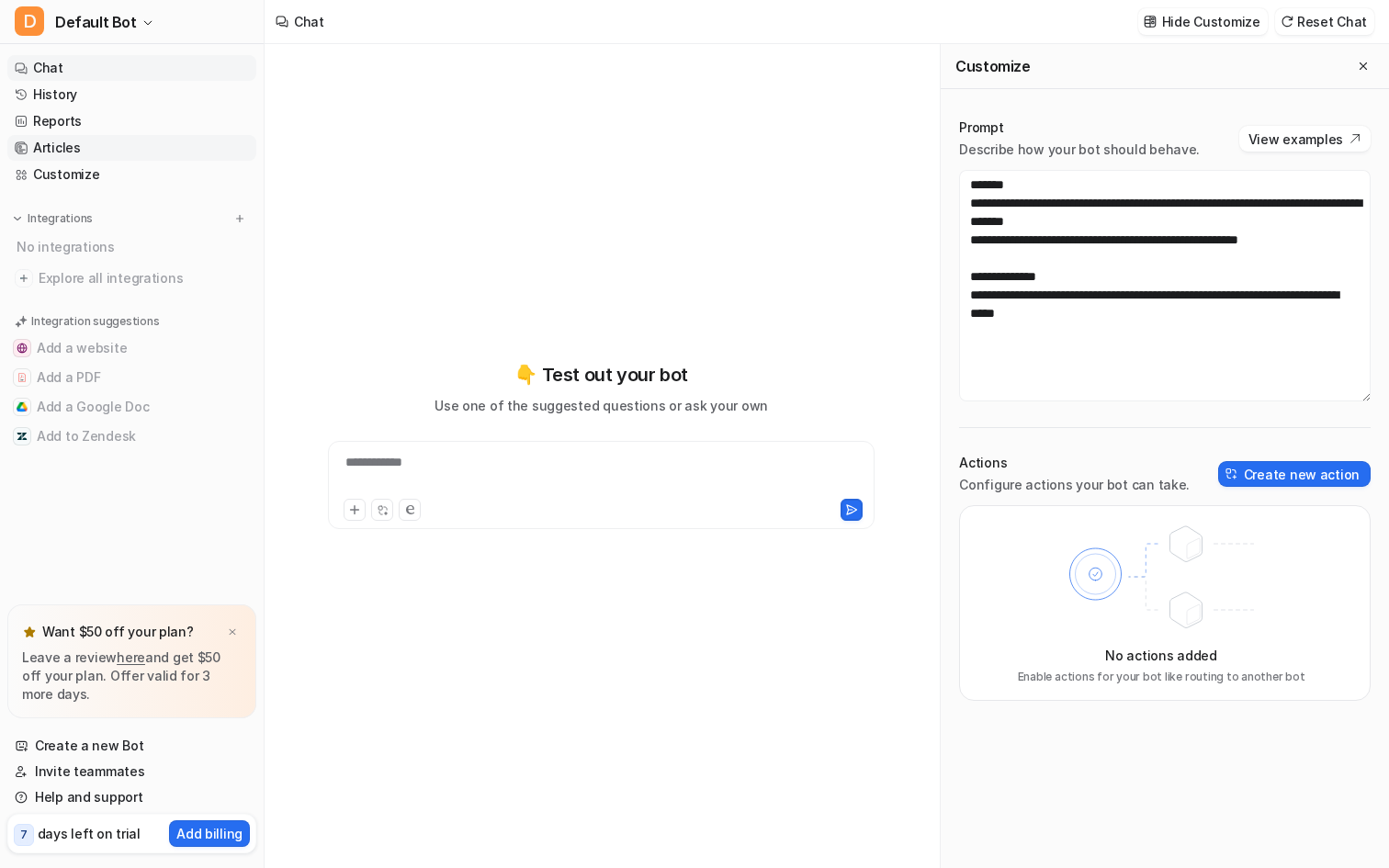
click at [72, 154] on link "Articles" at bounding box center [132, 147] width 249 height 26
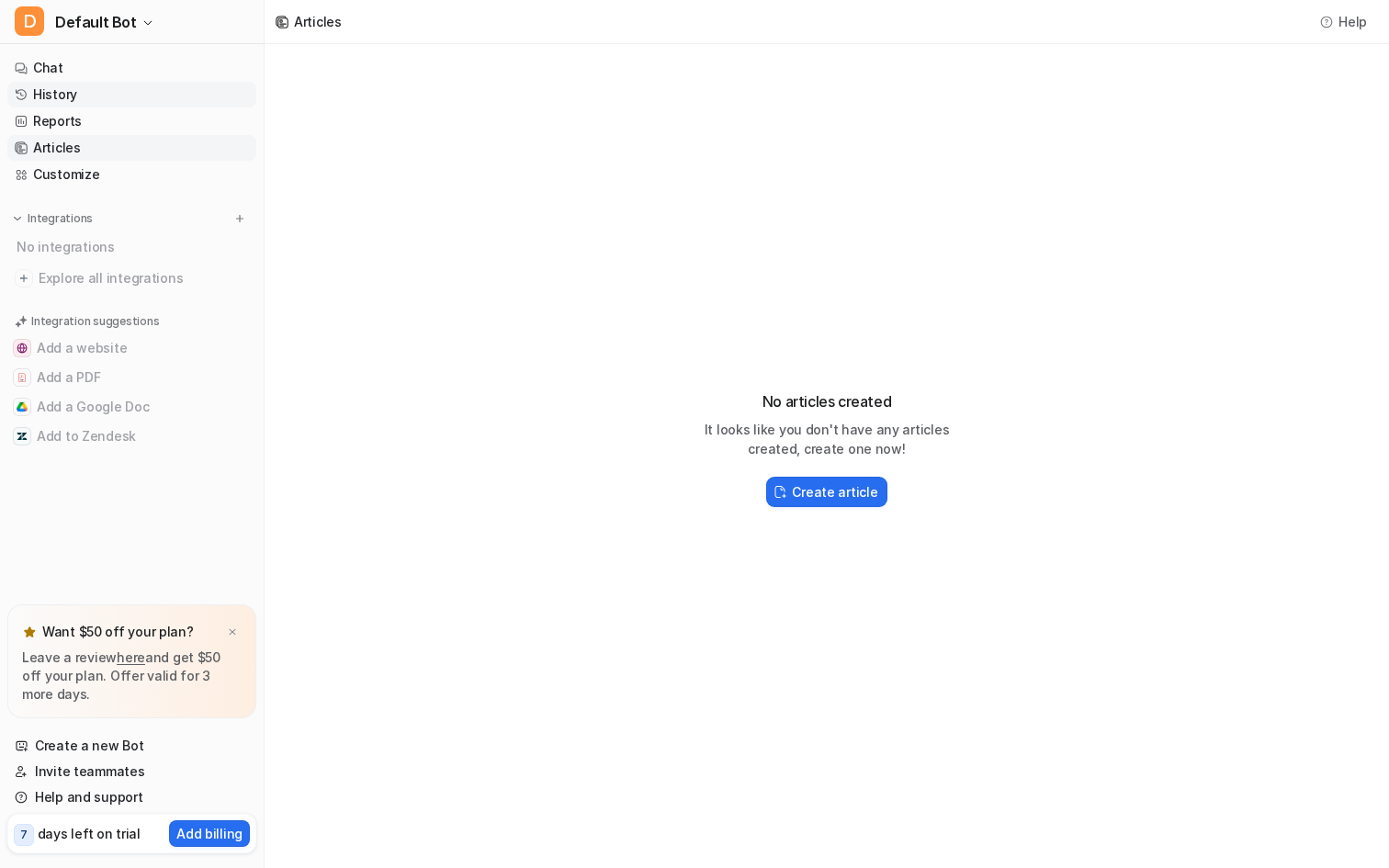
click at [186, 97] on link "History" at bounding box center [132, 95] width 249 height 26
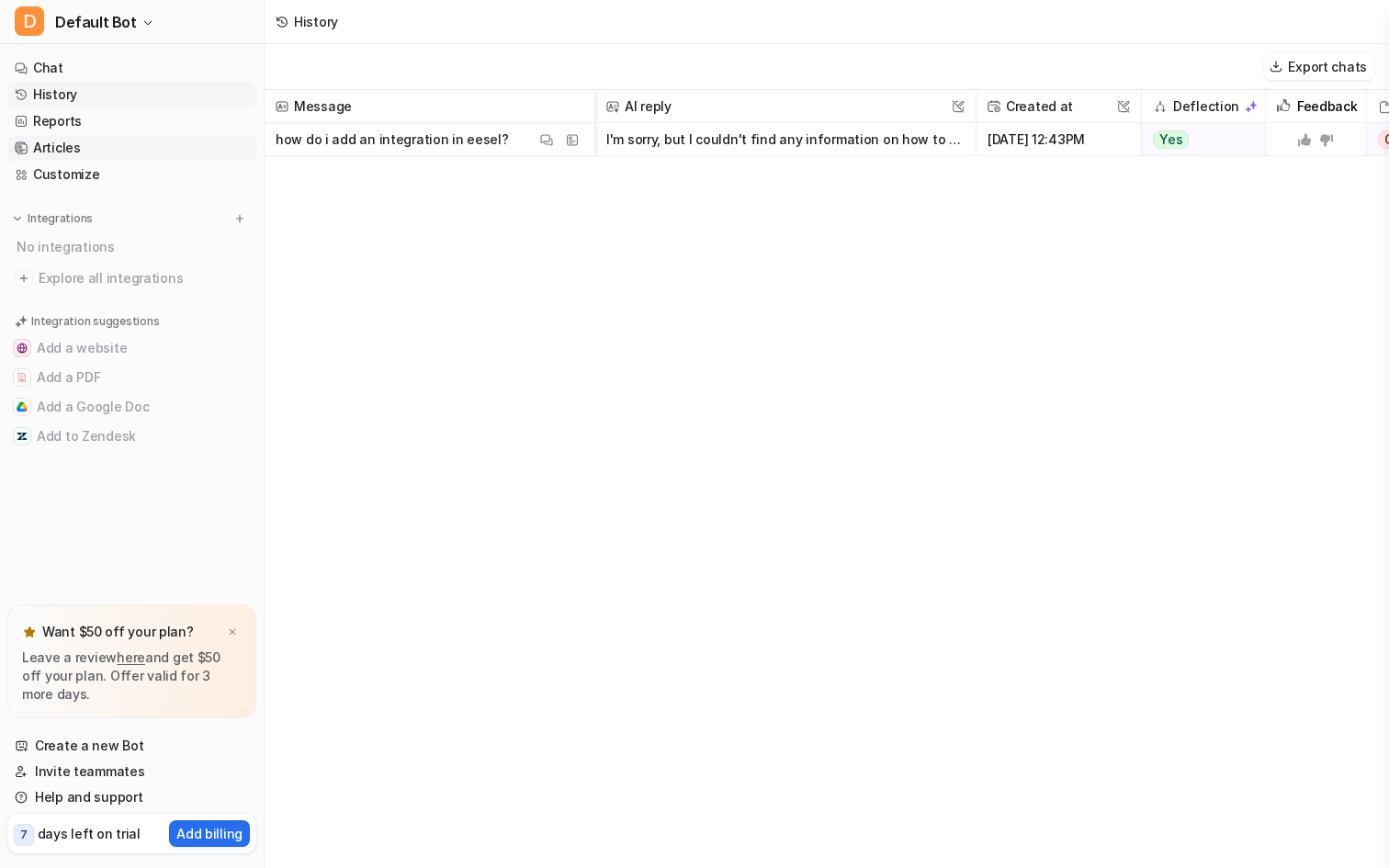
click at [166, 135] on link "Articles" at bounding box center [132, 147] width 249 height 26
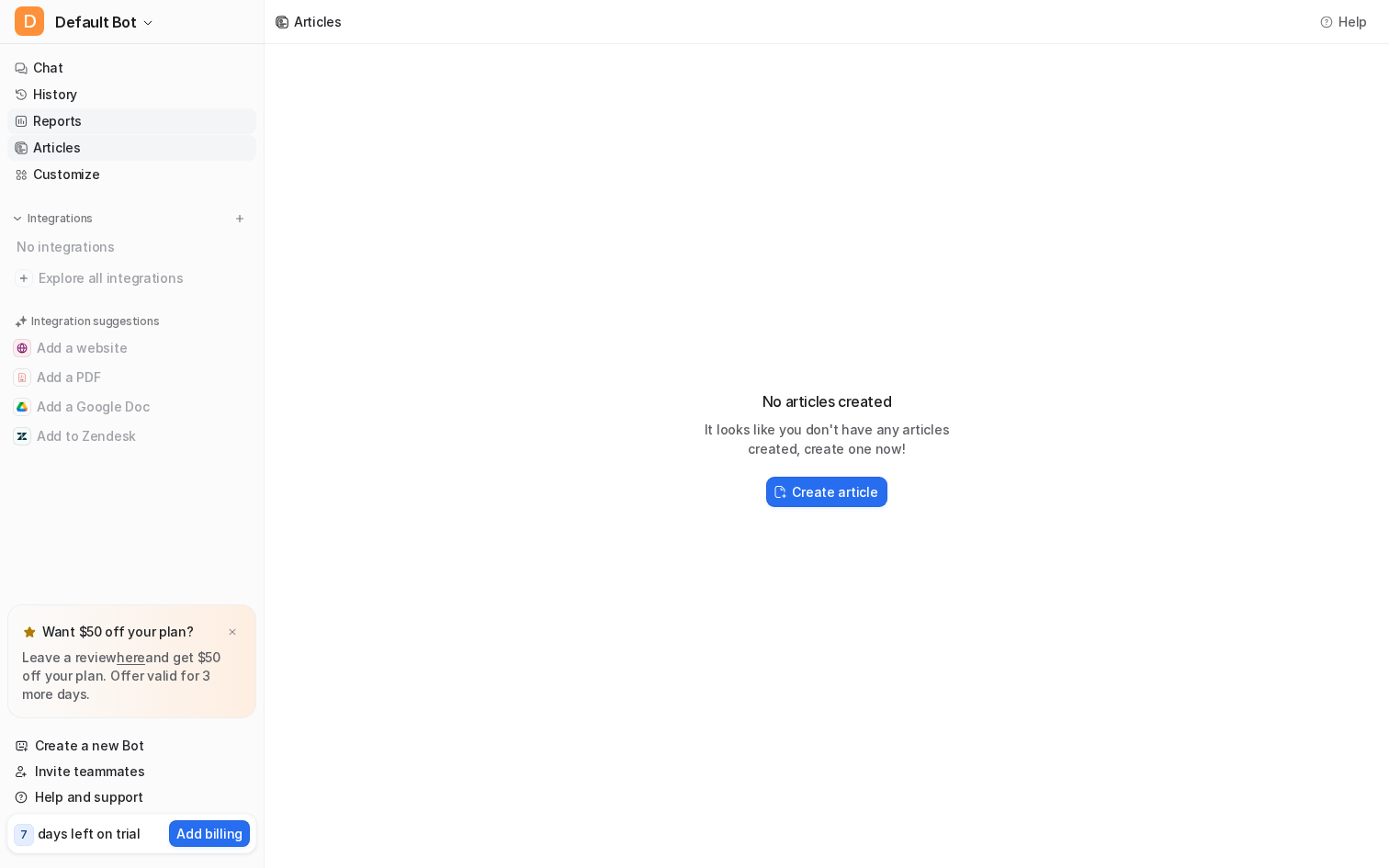
click at [154, 125] on link "Reports" at bounding box center [132, 120] width 249 height 26
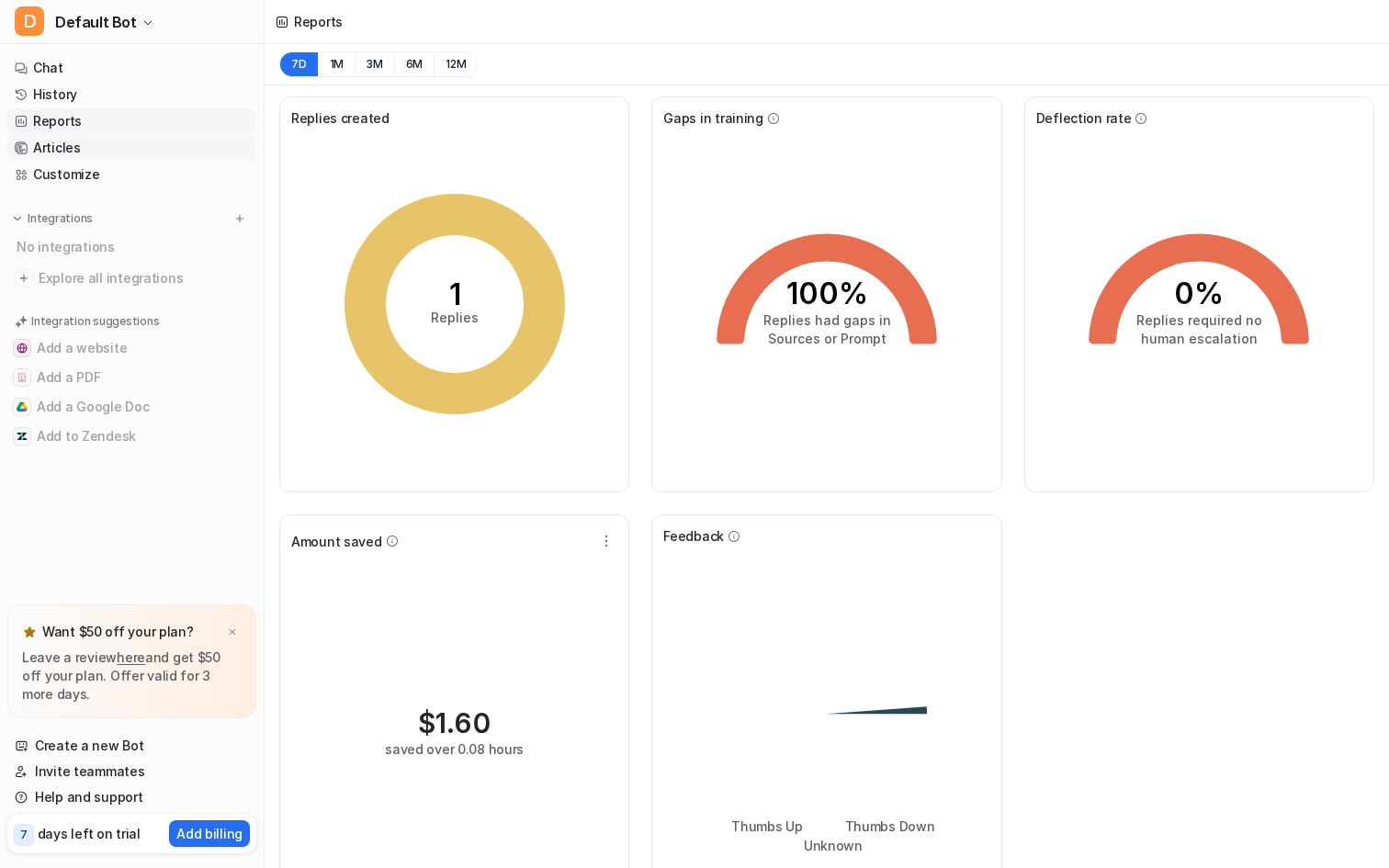
click at [140, 145] on link "Articles" at bounding box center [132, 147] width 249 height 26
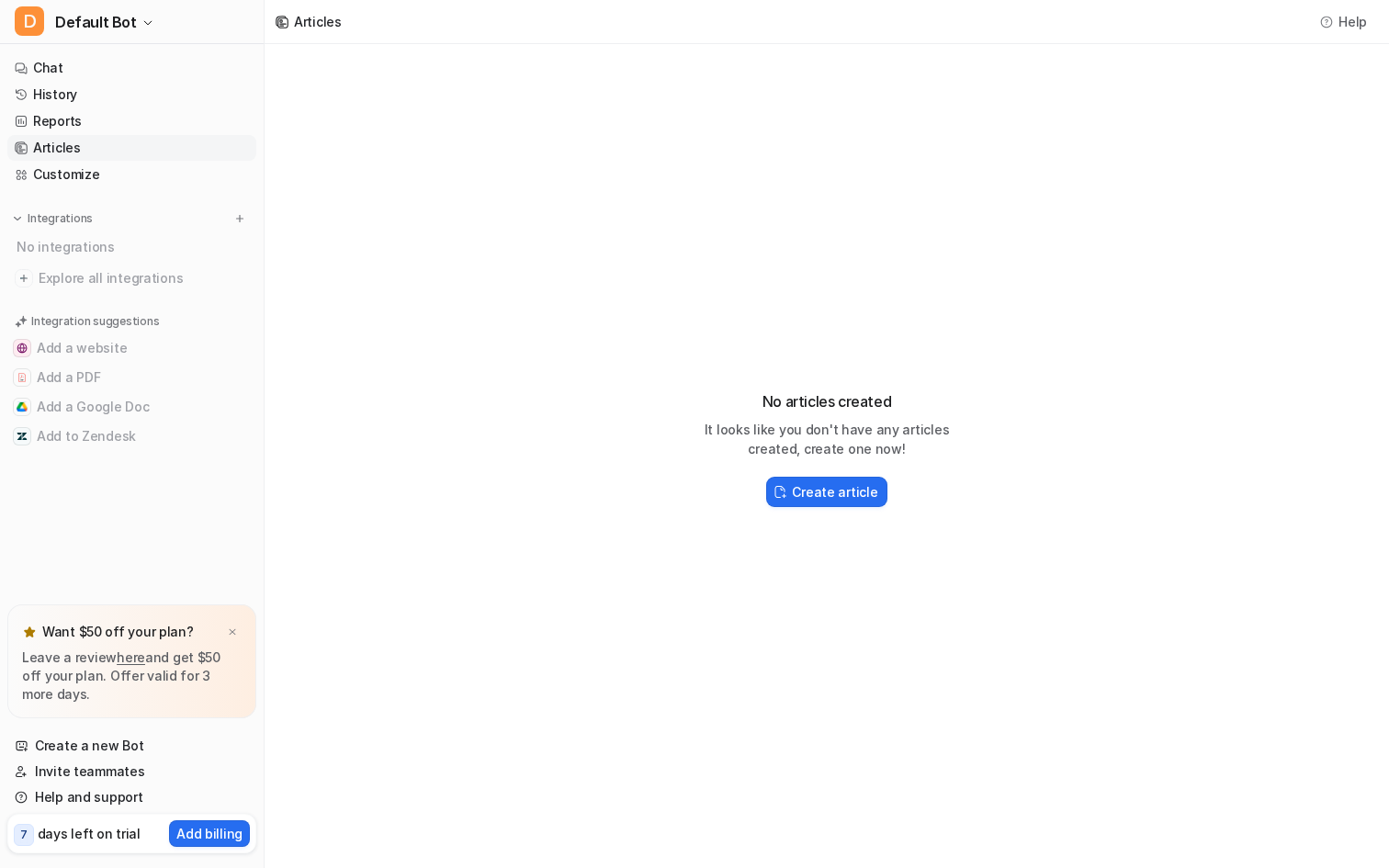
click at [464, 206] on div "No articles created It looks like you don't have any articles created, create o…" at bounding box center [826, 441] width 1124 height 794
click at [107, 165] on link "Customize" at bounding box center [132, 174] width 249 height 26
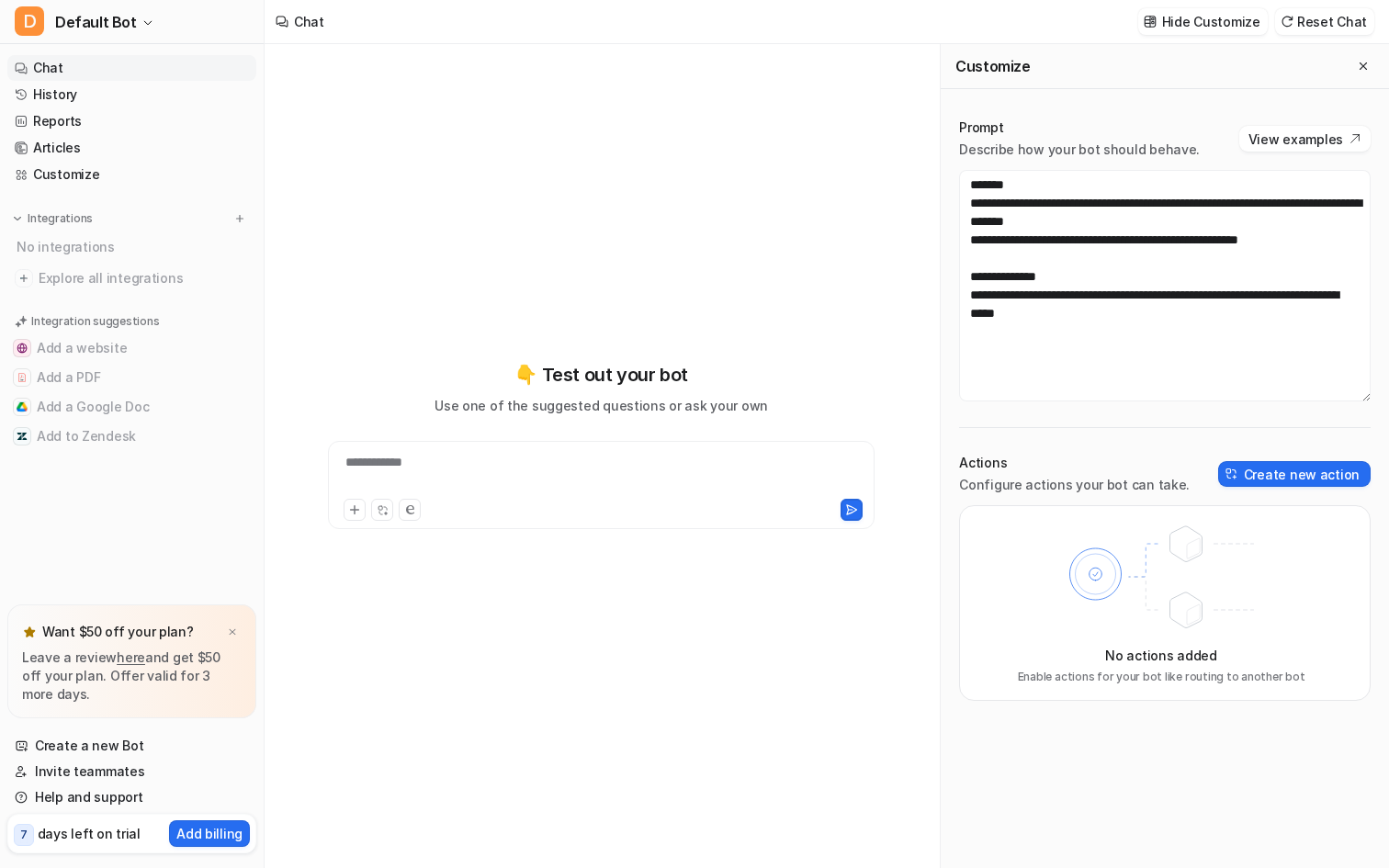
click at [544, 129] on div "**********" at bounding box center [601, 455] width 644 height 824
click at [252, 211] on div "Integrations No integrations Explore all integrations" at bounding box center [132, 250] width 249 height 82
click at [1371, 74] on button "Close flyout" at bounding box center [1363, 66] width 22 height 22
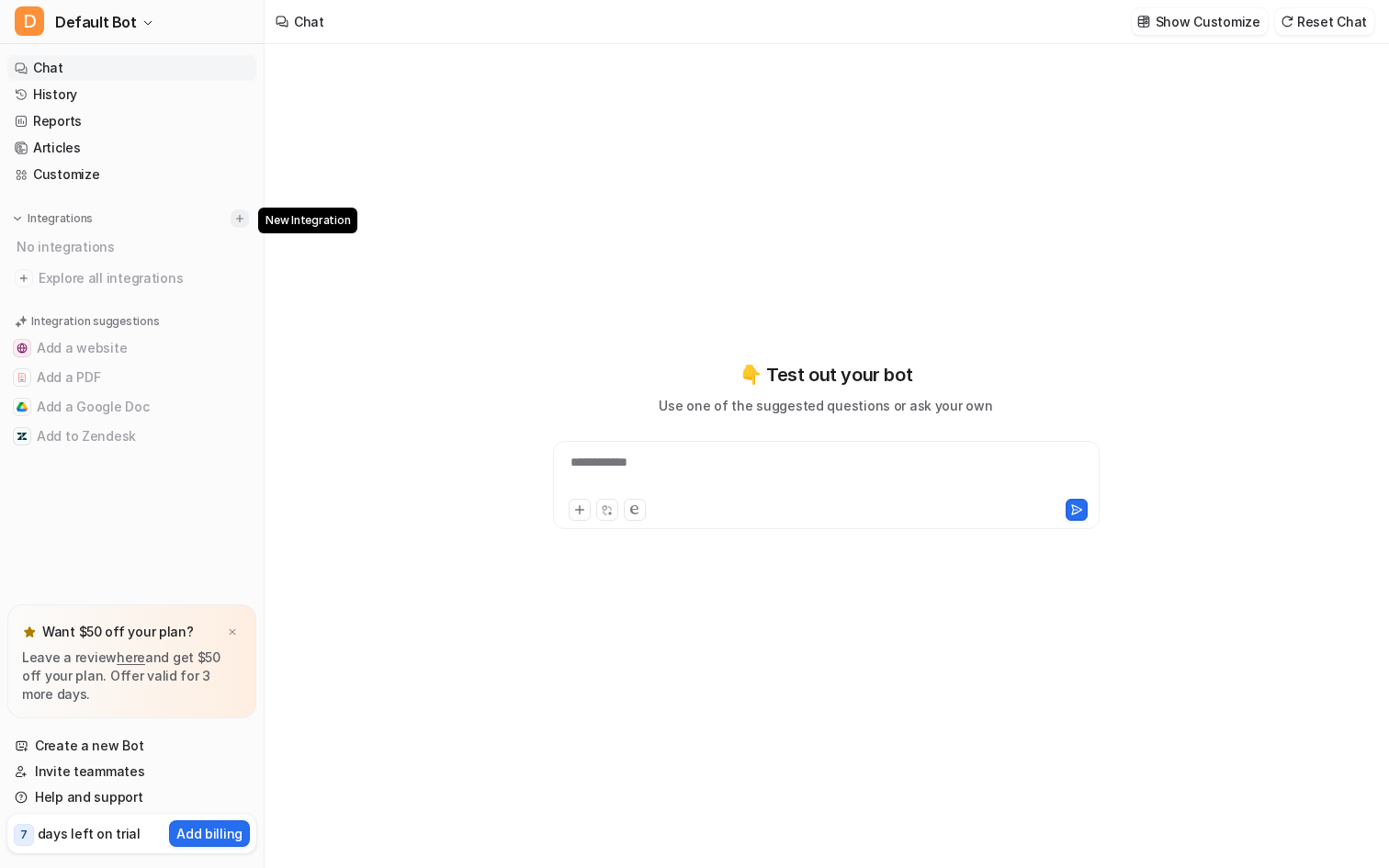
click at [238, 219] on img at bounding box center [239, 218] width 12 height 12
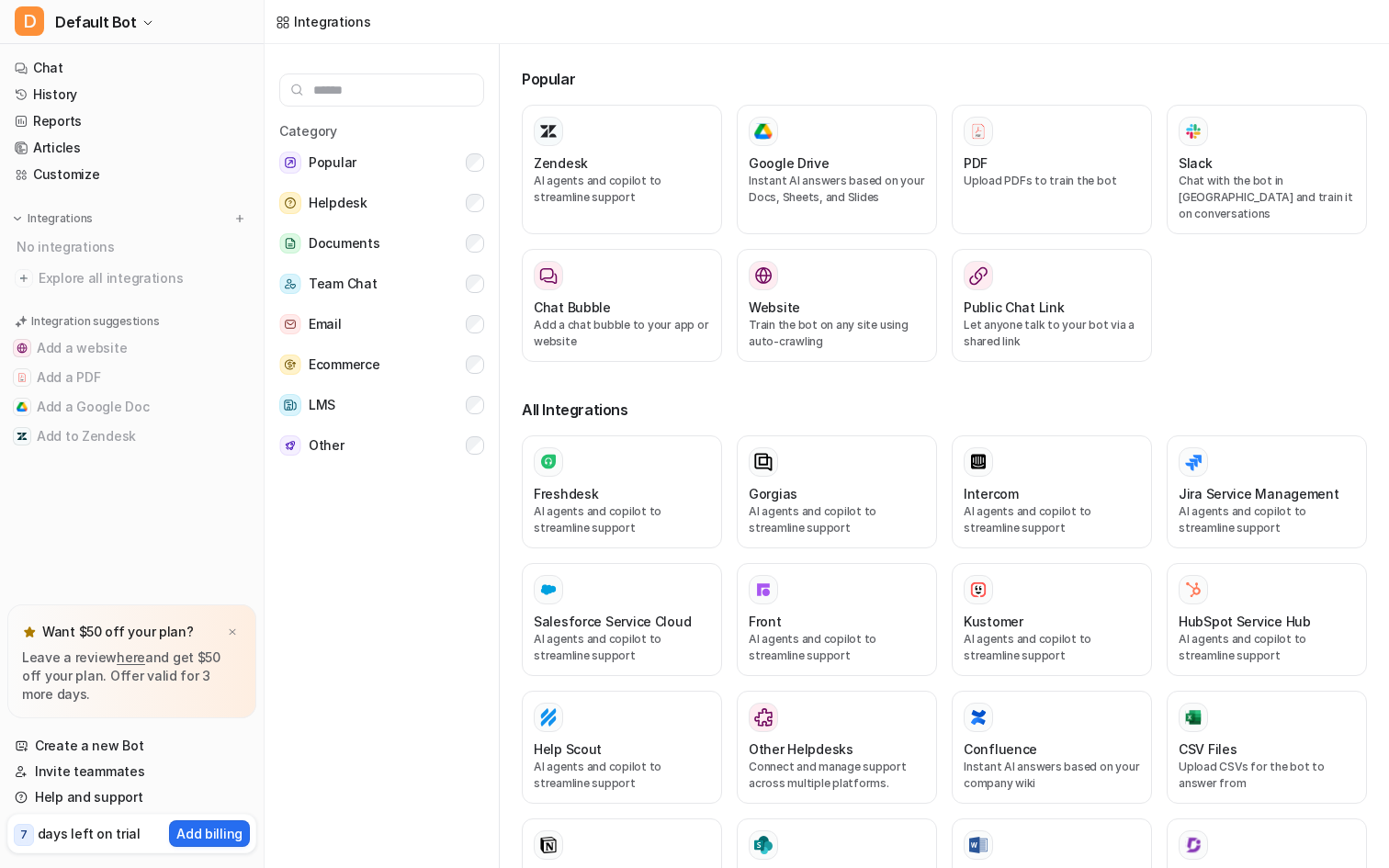
click at [574, 102] on div "Popular Zendesk AI agents and copilot to streamline support Google Drive Instan…" at bounding box center [944, 809] width 845 height 1499
click at [629, 165] on div "Zendesk" at bounding box center [622, 163] width 177 height 19
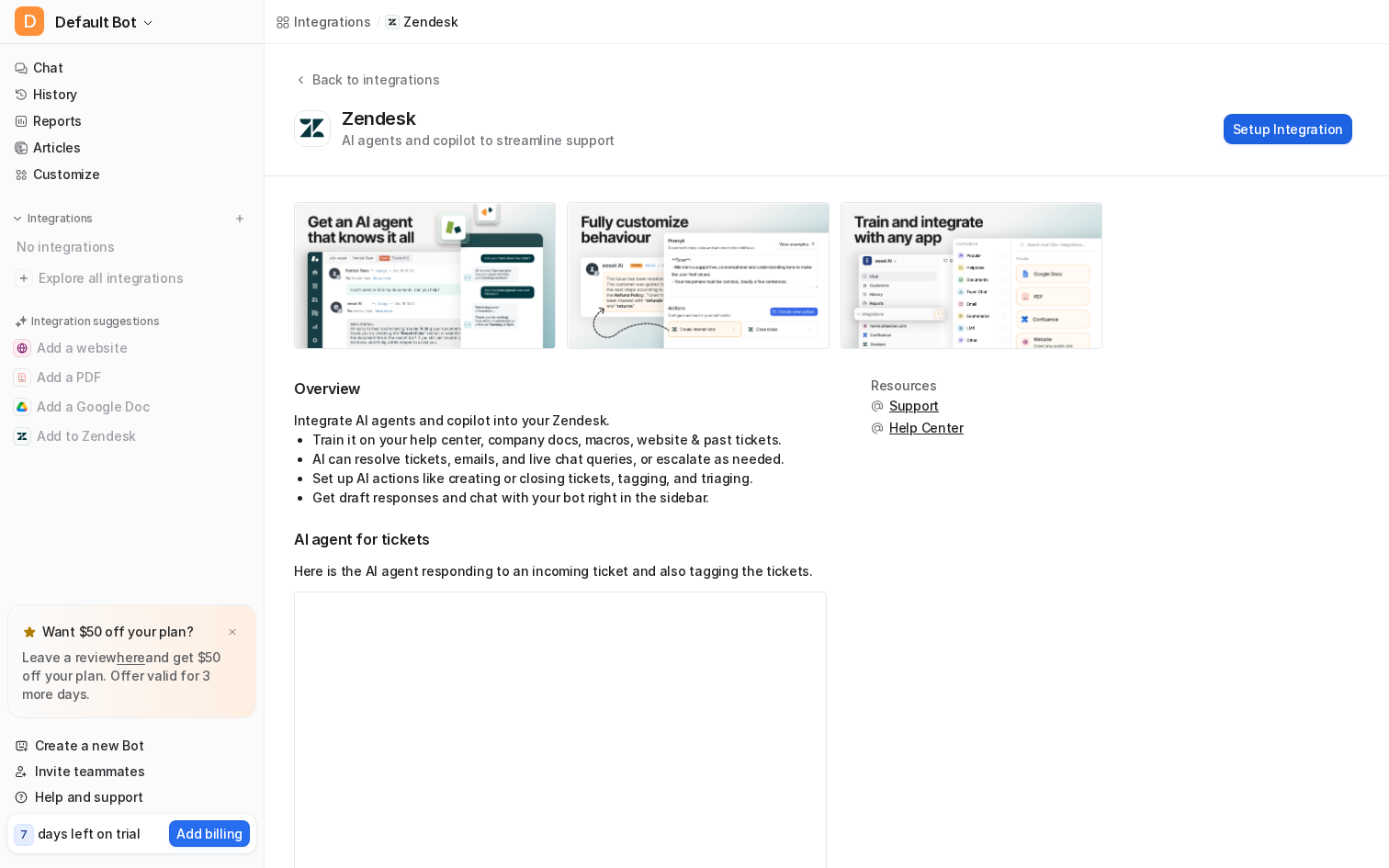
click at [1256, 142] on button "Setup Integration" at bounding box center [1288, 129] width 129 height 31
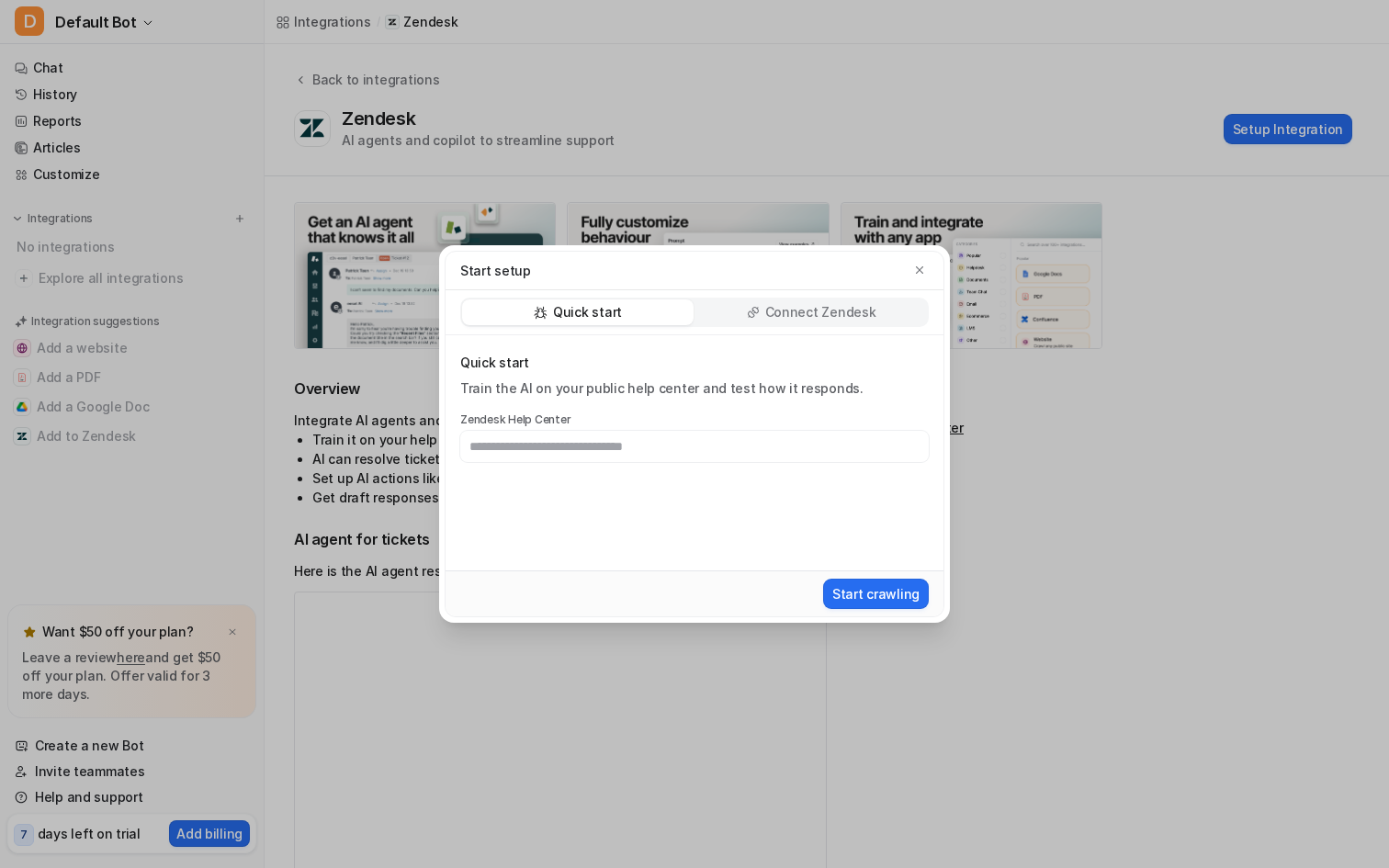
click at [835, 309] on p "Connect Zendesk" at bounding box center [821, 311] width 111 height 18
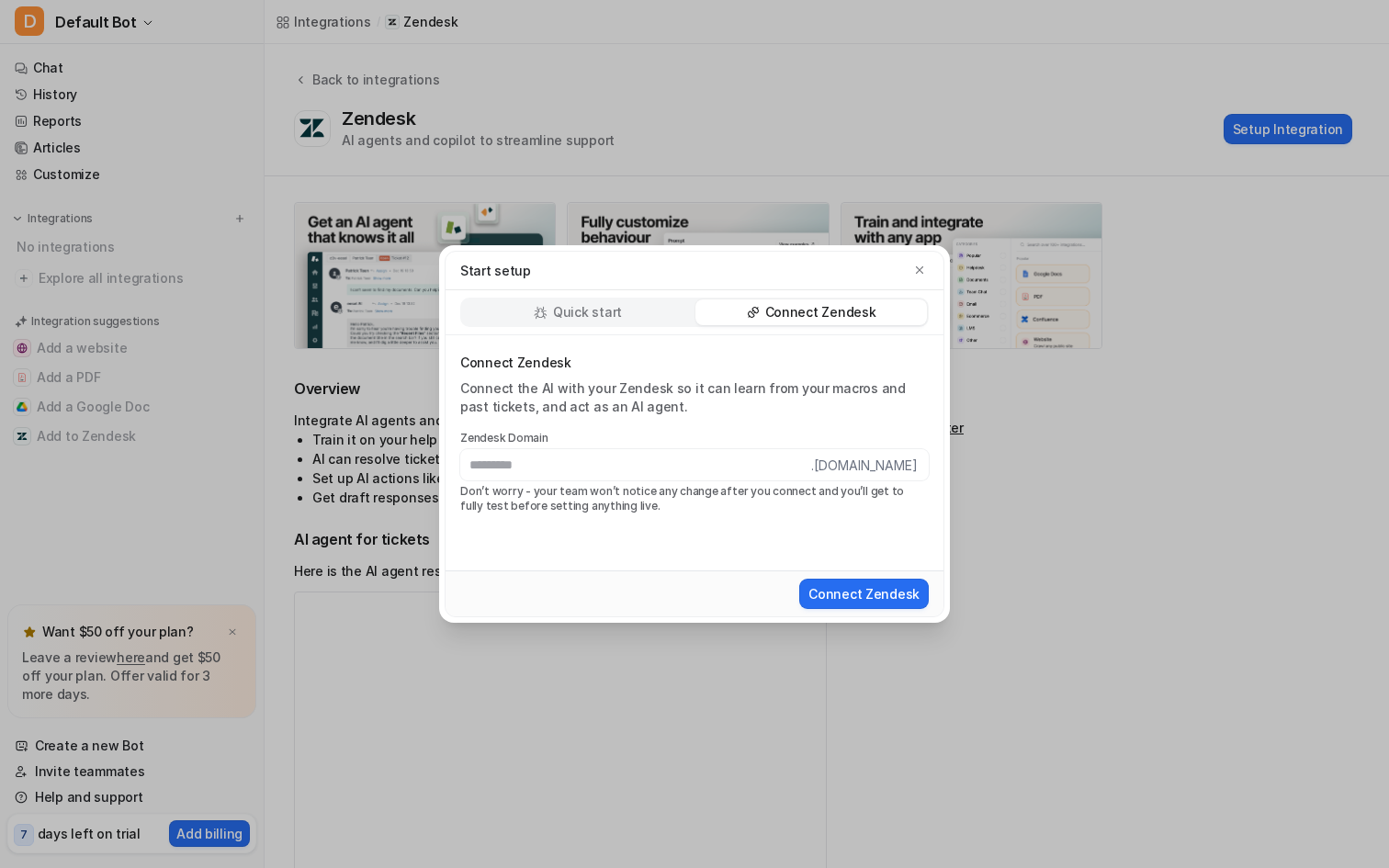
click at [620, 511] on p "Don’t worry - your team won’t notice any change after you connect and you’ll ge…" at bounding box center [694, 498] width 468 height 30
click at [600, 455] on input "text" at bounding box center [635, 464] width 351 height 32
type input "**********"
click at [714, 527] on div "**********" at bounding box center [694, 453] width 498 height 235
click at [684, 467] on input "**********" at bounding box center [635, 464] width 351 height 32
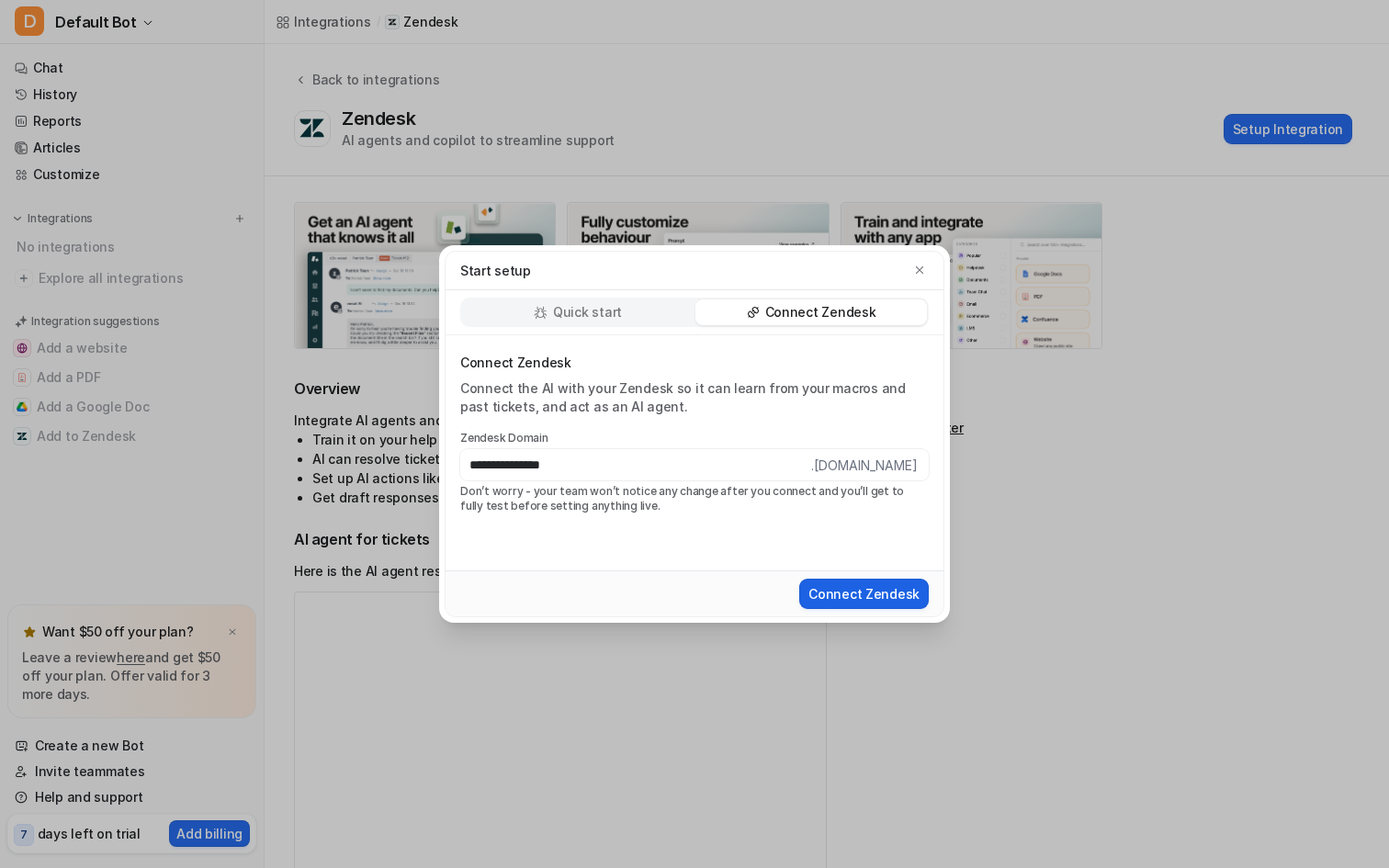
click at [887, 605] on button "Connect Zendesk" at bounding box center [865, 594] width 130 height 31
